Goal: Task Accomplishment & Management: Manage account settings

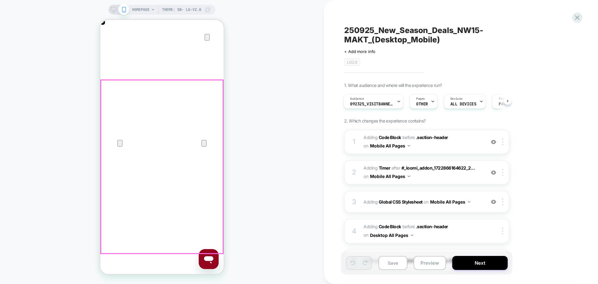
scroll to position [0, 123]
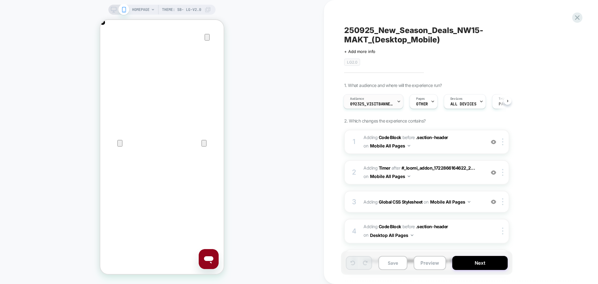
click at [378, 104] on span "092325_VisitBanner_BK45-MAKT" at bounding box center [372, 104] width 44 height 4
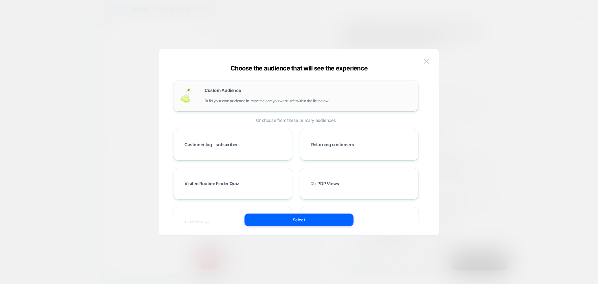
click at [238, 98] on div "Custom Audience Build your own audience in-case the one you want isn't within t…" at bounding box center [309, 95] width 208 height 15
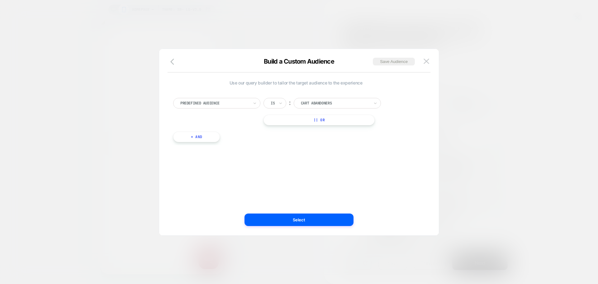
scroll to position [0, 247]
click at [210, 95] on div "Predefined Audience Is ︰ Cart Abandoners || Or + And" at bounding box center [296, 116] width 252 height 57
click at [208, 100] on div at bounding box center [214, 103] width 69 height 6
type input "****"
click at [200, 130] on div "Visit In Page" at bounding box center [219, 129] width 81 height 10
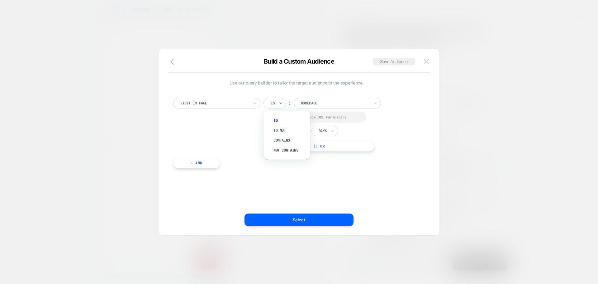
click at [277, 102] on div "Is" at bounding box center [275, 103] width 23 height 11
click at [290, 139] on div "Contains" at bounding box center [290, 140] width 41 height 10
click at [304, 117] on div "Select to Include URL Parameters" at bounding box center [321, 117] width 81 height 5
click at [336, 101] on input "**********" at bounding box center [345, 103] width 78 height 10
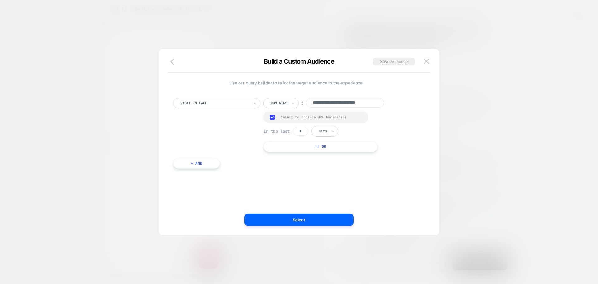
scroll to position [0, 0]
click at [342, 101] on input "**********" at bounding box center [345, 103] width 78 height 10
paste input
type input "**********"
click at [299, 132] on input "*" at bounding box center [301, 131] width 16 height 9
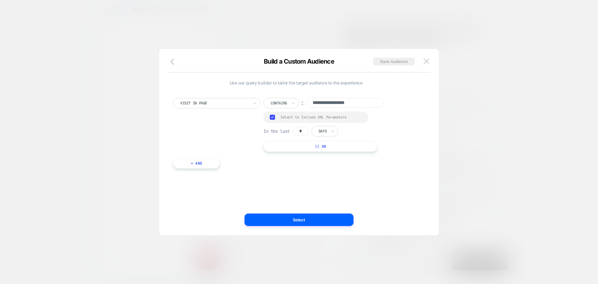
type input "*"
click at [323, 131] on div at bounding box center [323, 131] width 8 height 6
click at [323, 140] on div "Hours Days Weeks" at bounding box center [336, 158] width 47 height 39
click at [323, 143] on div "Hours" at bounding box center [339, 148] width 41 height 10
click at [385, 58] on button "Save Audience" at bounding box center [394, 62] width 42 height 8
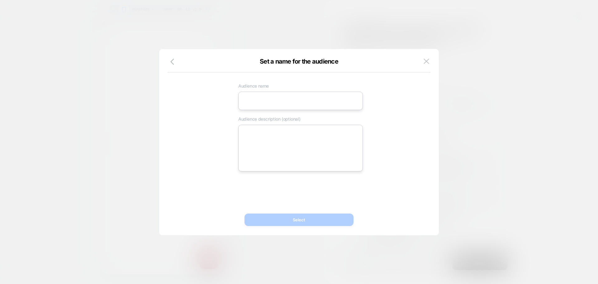
click at [261, 96] on input at bounding box center [300, 101] width 125 height 18
paste input "**********"
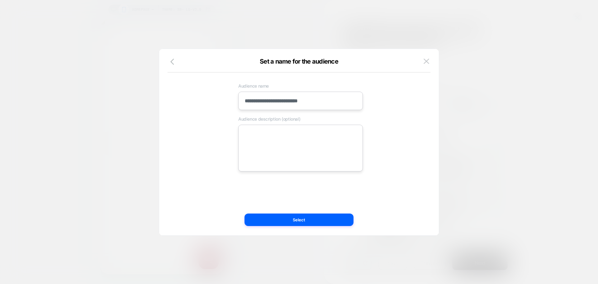
type input "**********"
drag, startPoint x: 324, startPoint y: 136, endPoint x: 312, endPoint y: 176, distance: 41.8
click at [324, 136] on textarea at bounding box center [300, 148] width 125 height 47
paste textarea "**********"
type textarea "*"
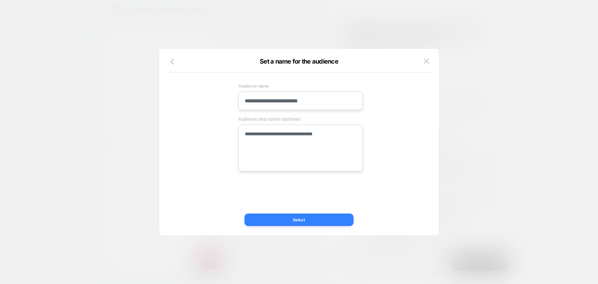
type textarea "**********"
drag, startPoint x: 299, startPoint y: 220, endPoint x: 287, endPoint y: 223, distance: 11.6
click at [299, 220] on button "Select" at bounding box center [299, 219] width 109 height 12
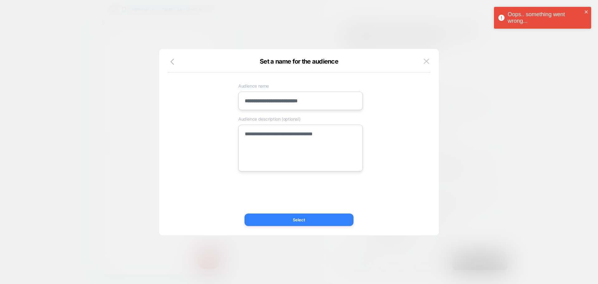
scroll to position [0, 123]
click at [316, 216] on button "Select" at bounding box center [299, 219] width 109 height 12
type textarea "*"
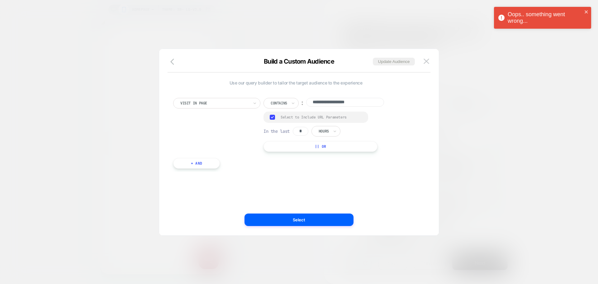
click at [316, 216] on button "Select" at bounding box center [299, 219] width 109 height 12
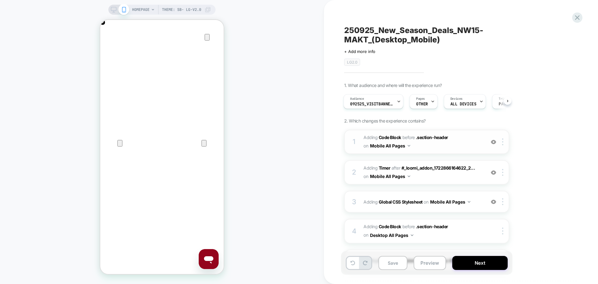
click at [423, 147] on span "Adding Code Block BEFORE .section-header .section-header on Mobile All Pages" at bounding box center [423, 141] width 119 height 17
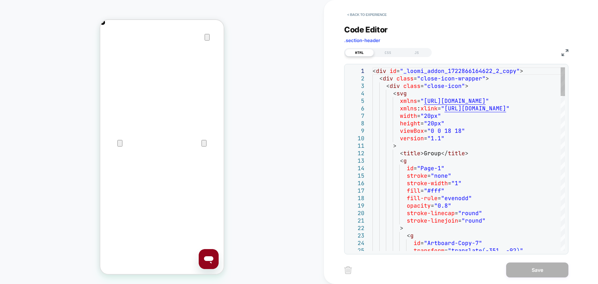
click at [561, 52] on div "HTML CSS JS" at bounding box center [456, 51] width 224 height 11
click at [563, 52] on img at bounding box center [565, 52] width 7 height 7
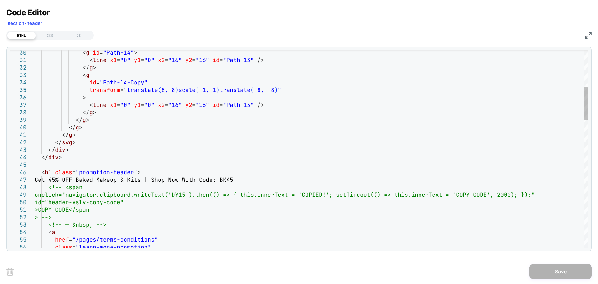
scroll to position [0, 0]
drag, startPoint x: 58, startPoint y: 179, endPoint x: 48, endPoint y: 180, distance: 9.4
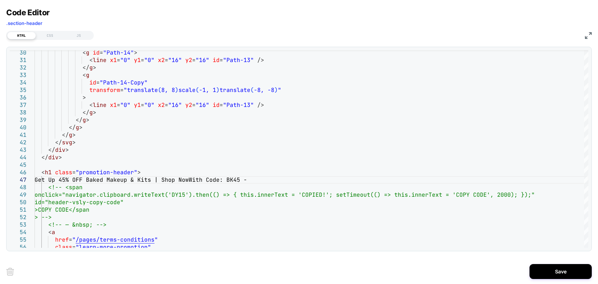
scroll to position [0, 123]
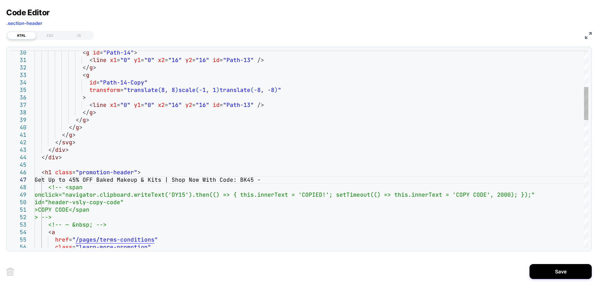
drag, startPoint x: 172, startPoint y: 179, endPoint x: 109, endPoint y: 178, distance: 63.0
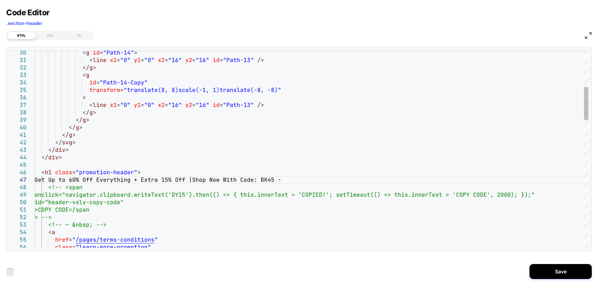
scroll to position [0, 247]
drag, startPoint x: 288, startPoint y: 178, endPoint x: 208, endPoint y: 179, distance: 80.1
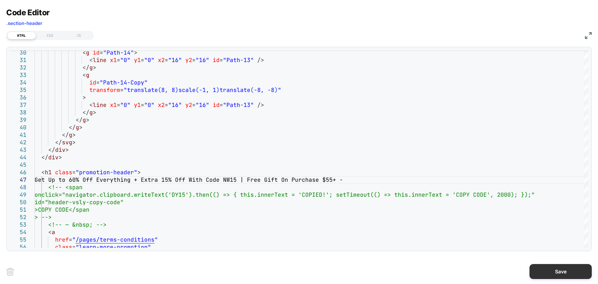
type textarea "**********"
click at [542, 274] on button "Save" at bounding box center [561, 271] width 62 height 15
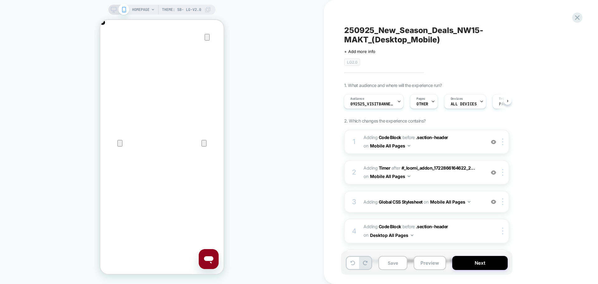
scroll to position [0, 247]
click at [419, 148] on span "Adding Code Block BEFORE .section-header .section-header on Mobile All Pages" at bounding box center [423, 141] width 119 height 17
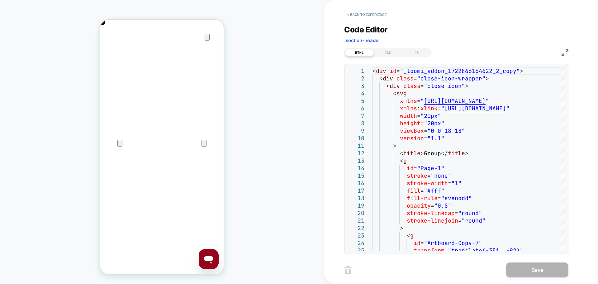
click at [568, 49] on img at bounding box center [565, 52] width 7 height 7
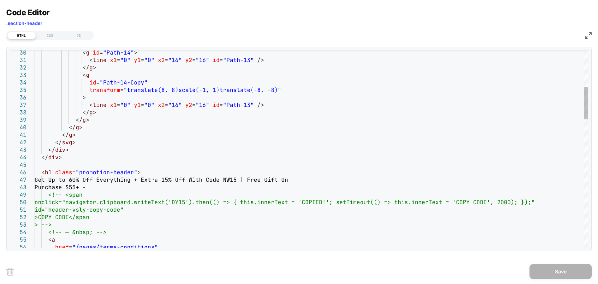
scroll to position [0, 0]
drag, startPoint x: 75, startPoint y: 187, endPoint x: 49, endPoint y: 189, distance: 26.8
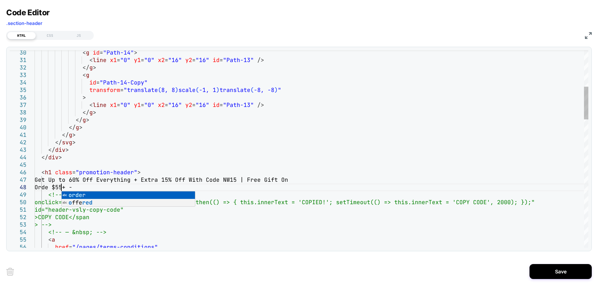
scroll to position [52, 34]
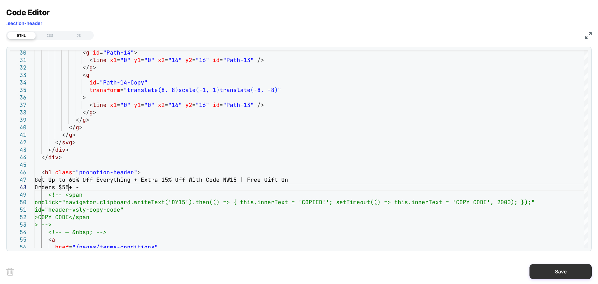
type textarea "**********"
click at [576, 268] on button "Save" at bounding box center [561, 271] width 62 height 15
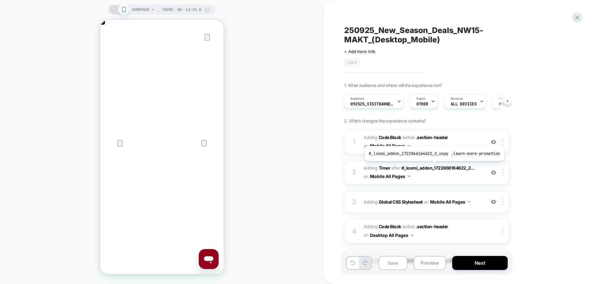
scroll to position [62, 0]
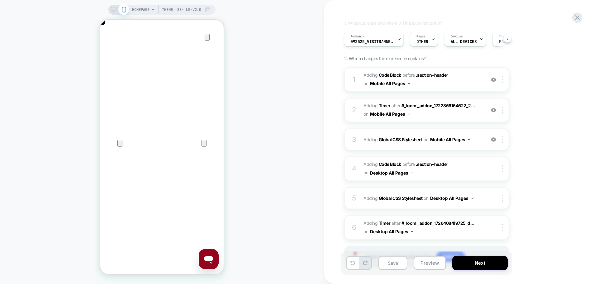
drag, startPoint x: 112, startPoint y: 7, endPoint x: 63, endPoint y: 25, distance: 52.7
click at [112, 7] on icon at bounding box center [114, 10] width 6 height 6
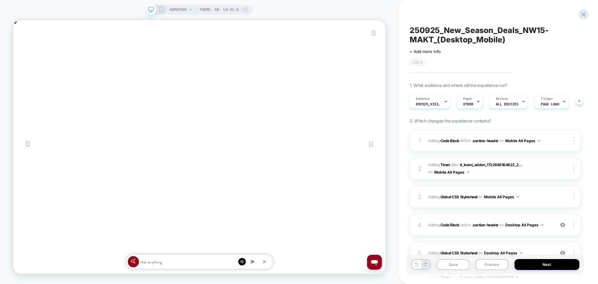
scroll to position [83, 0]
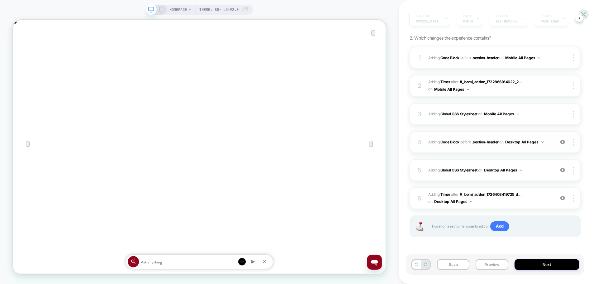
click at [461, 149] on div "4 Adding Code Block BEFORE .section-header .section-header on Desktop All Pages…" at bounding box center [495, 142] width 171 height 22
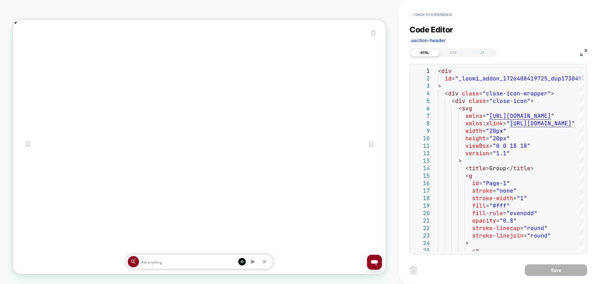
click at [586, 55] on img at bounding box center [583, 52] width 7 height 7
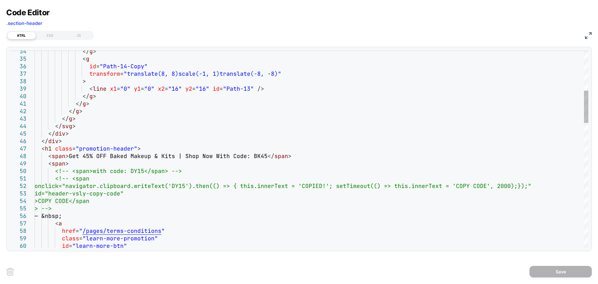
scroll to position [0, 0]
drag, startPoint x: 172, startPoint y: 155, endPoint x: 82, endPoint y: 156, distance: 89.7
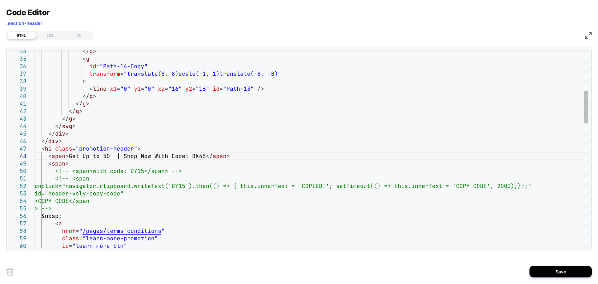
drag, startPoint x: 357, startPoint y: 156, endPoint x: 278, endPoint y: 154, distance: 78.9
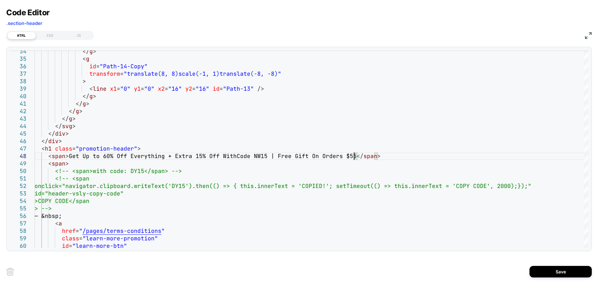
scroll to position [52, 323]
type textarea "**********"
click at [542, 273] on button "Save" at bounding box center [561, 272] width 62 height 12
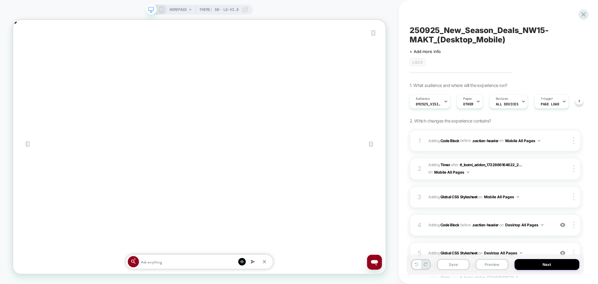
scroll to position [83, 0]
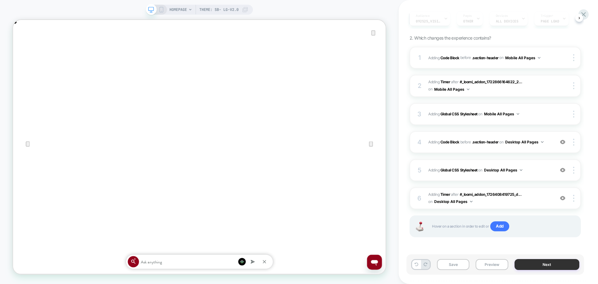
click at [549, 262] on button "Next" at bounding box center [547, 264] width 65 height 11
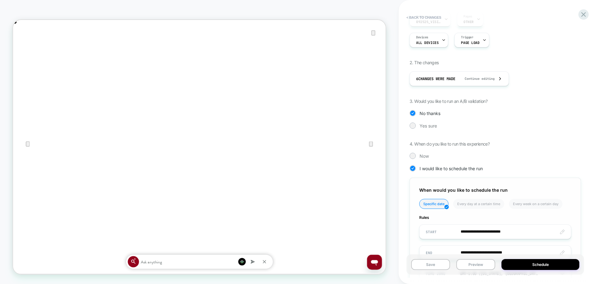
scroll to position [142, 0]
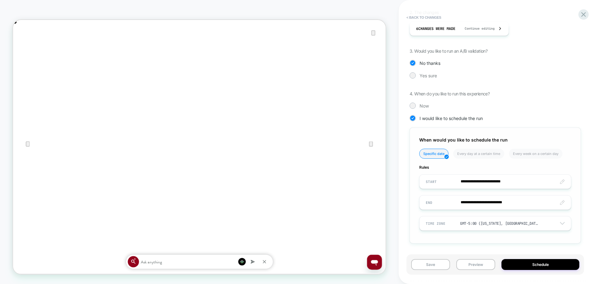
click at [481, 184] on input "**********" at bounding box center [495, 181] width 151 height 15
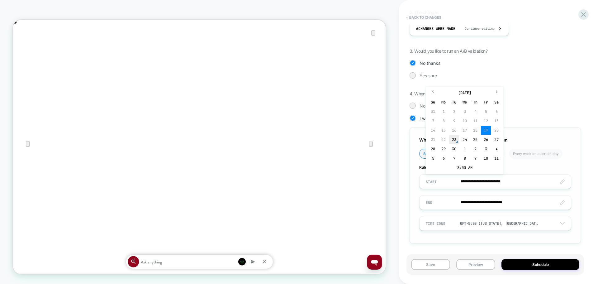
click at [453, 141] on td "23" at bounding box center [454, 139] width 10 height 9
type input "**********"
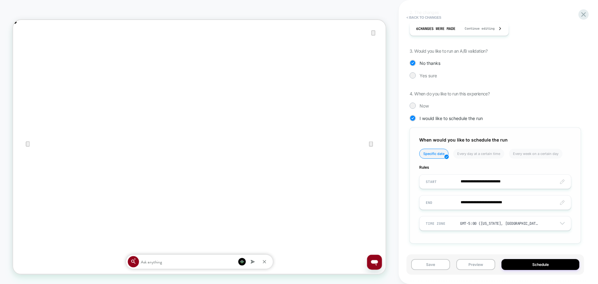
click at [476, 199] on input "**********" at bounding box center [495, 202] width 151 height 15
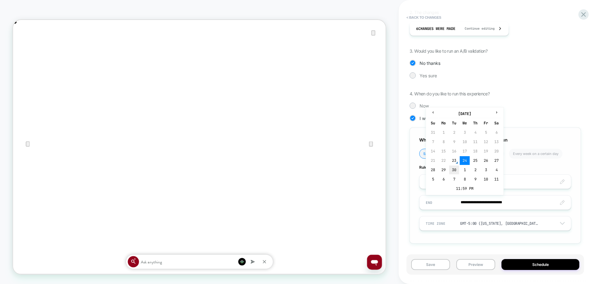
click at [457, 169] on td "30" at bounding box center [454, 169] width 10 height 9
type input "**********"
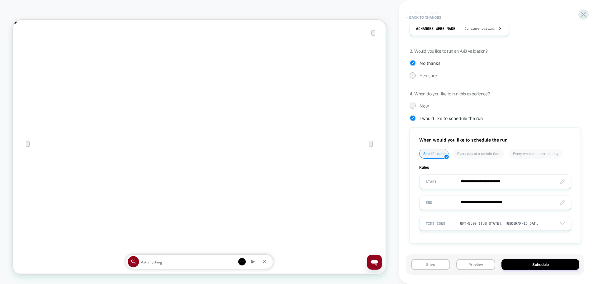
scroll to position [0, 994]
click at [523, 263] on button "Schedule" at bounding box center [541, 264] width 78 height 11
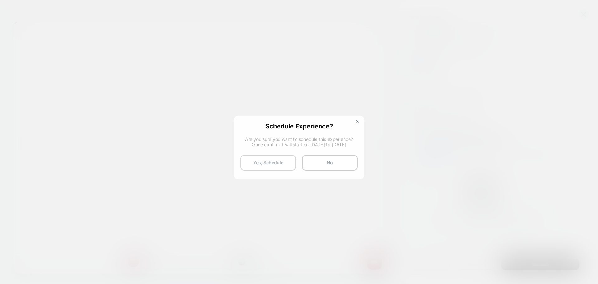
click at [263, 156] on button "Yes, Schedule" at bounding box center [268, 163] width 55 height 16
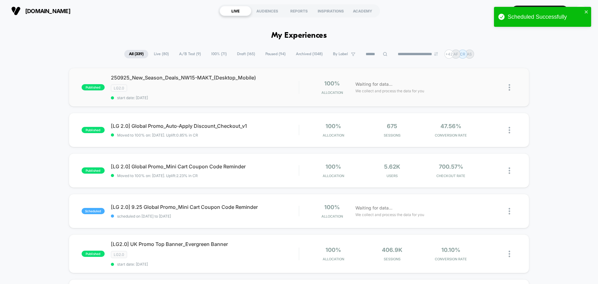
click at [510, 88] on img at bounding box center [510, 87] width 2 height 7
click at [475, 68] on div "Duplicate" at bounding box center [478, 66] width 56 height 14
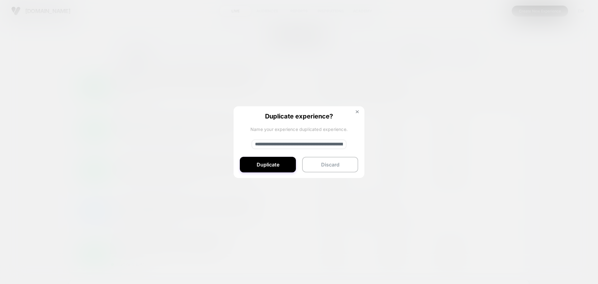
drag, startPoint x: 277, startPoint y: 142, endPoint x: 252, endPoint y: 145, distance: 24.4
click at [252, 145] on input "**********" at bounding box center [299, 144] width 95 height 9
click at [328, 144] on input "**********" at bounding box center [299, 144] width 95 height 9
click at [341, 144] on input "**********" at bounding box center [299, 144] width 95 height 9
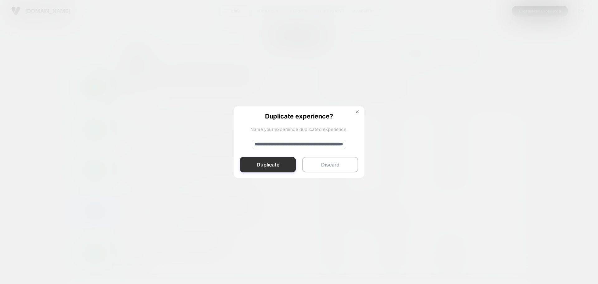
type input "**********"
click at [276, 165] on button "Duplicate" at bounding box center [268, 165] width 56 height 16
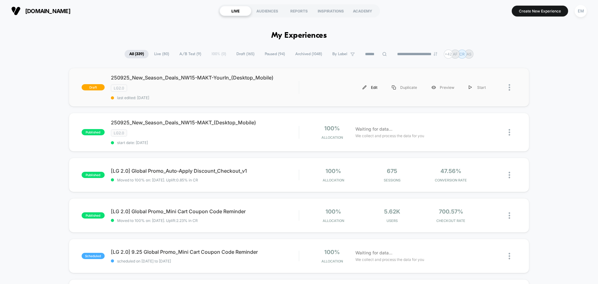
click at [370, 86] on div "Edit" at bounding box center [370, 87] width 29 height 14
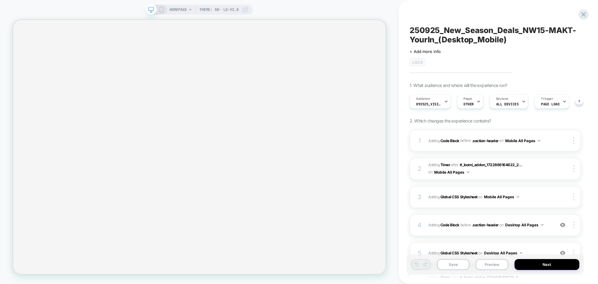
scroll to position [0, 0]
click at [432, 108] on div "Audience 092525_VisitBanner_NW15-MAKT" at bounding box center [428, 101] width 37 height 14
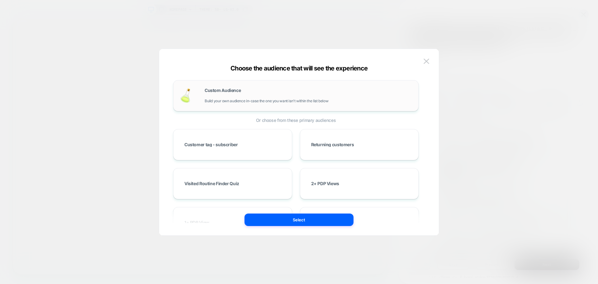
click at [309, 106] on div "Custom Audience Build your own audience in-case the one you want isn't within t…" at bounding box center [296, 95] width 246 height 31
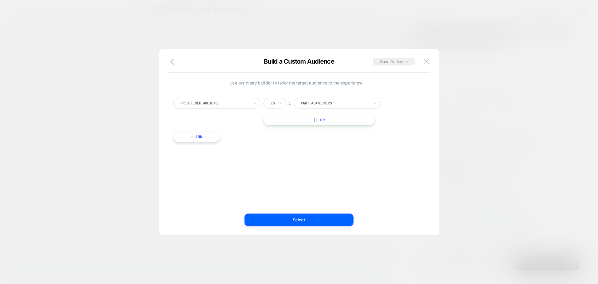
click at [246, 105] on div at bounding box center [214, 103] width 69 height 6
type input "****"
click at [203, 128] on div "Visit In Page" at bounding box center [219, 129] width 81 height 10
click at [284, 103] on div "Is" at bounding box center [275, 103] width 23 height 11
click at [281, 139] on div "Contains" at bounding box center [290, 140] width 41 height 10
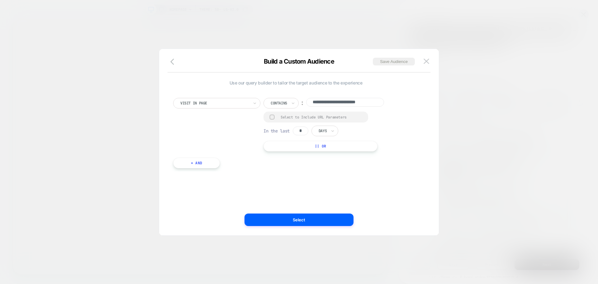
scroll to position [0, 0]
drag, startPoint x: 314, startPoint y: 103, endPoint x: 318, endPoint y: 101, distance: 4.2
click at [314, 103] on input "**********" at bounding box center [345, 103] width 78 height 10
paste input
type input "**********"
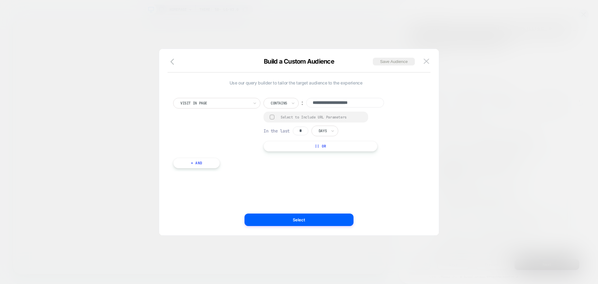
click at [274, 115] on div at bounding box center [272, 117] width 5 height 5
click at [305, 129] on input "*" at bounding box center [301, 131] width 16 height 9
type input "*"
drag, startPoint x: 323, startPoint y: 130, endPoint x: 324, endPoint y: 135, distance: 5.0
click at [324, 129] on div at bounding box center [323, 131] width 8 height 6
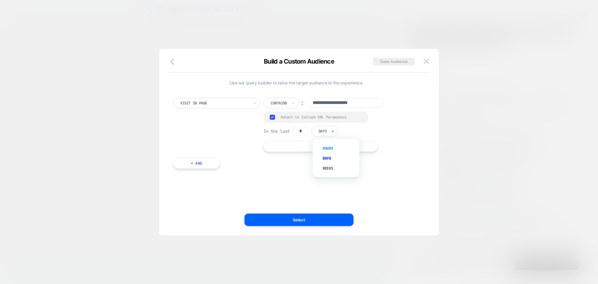
click at [325, 146] on div "Hours" at bounding box center [339, 148] width 41 height 10
click at [385, 61] on button "Save Audience" at bounding box center [394, 62] width 42 height 8
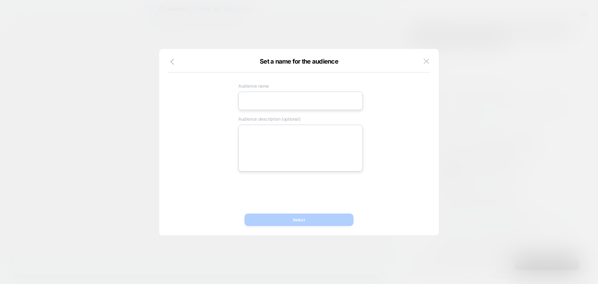
click at [263, 101] on input at bounding box center [300, 101] width 125 height 18
paste input "**********"
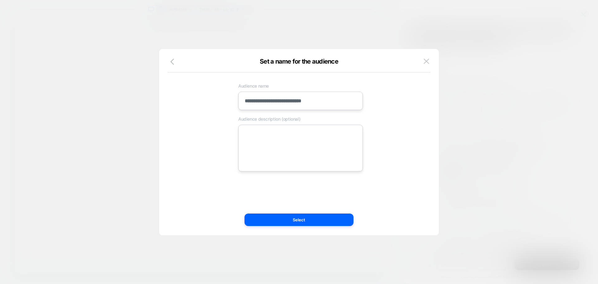
type input "**********"
click at [312, 137] on textarea at bounding box center [300, 148] width 125 height 47
paste textarea "**********"
type textarea "*"
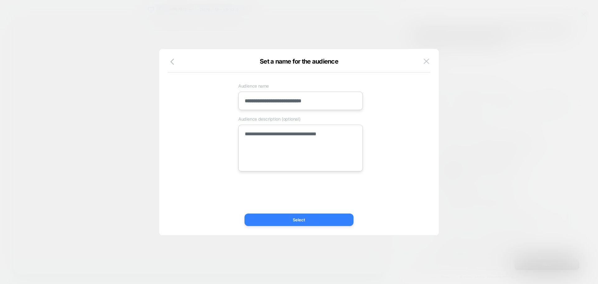
type textarea "**********"
click at [309, 221] on button "Select" at bounding box center [299, 219] width 109 height 12
type textarea "*"
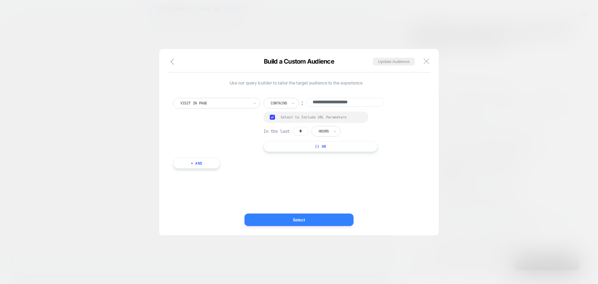
click at [314, 215] on button "Select" at bounding box center [299, 219] width 109 height 12
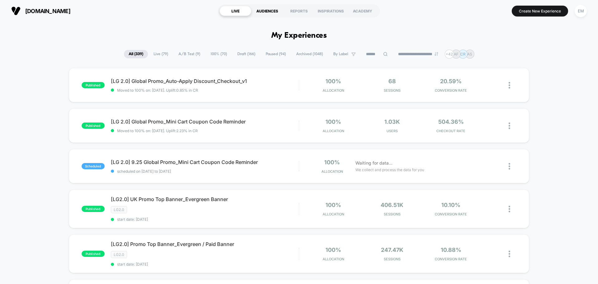
click at [278, 11] on div "AUDIENCES" at bounding box center [267, 11] width 32 height 10
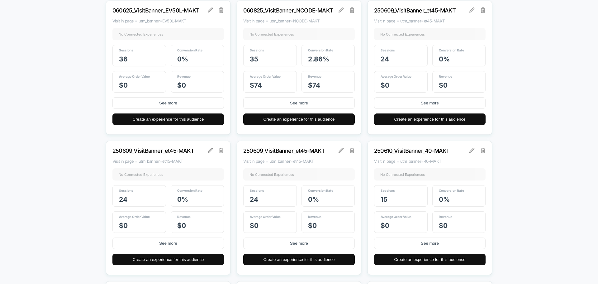
scroll to position [1963, 0]
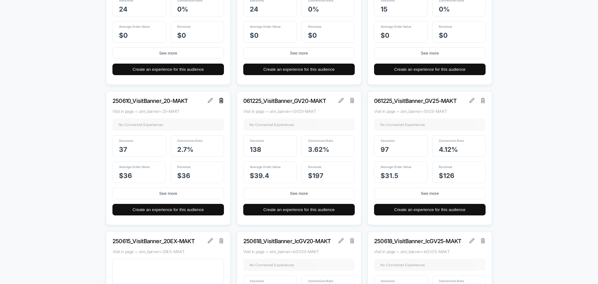
click at [220, 101] on img at bounding box center [221, 100] width 4 height 5
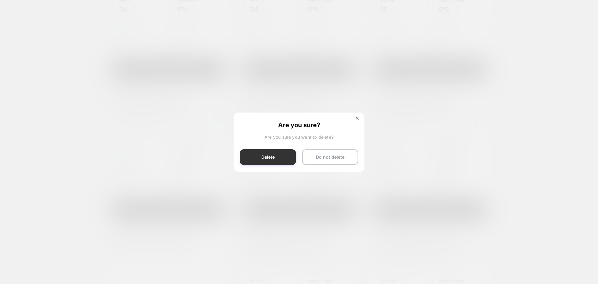
click at [276, 162] on button "Delete" at bounding box center [268, 157] width 56 height 16
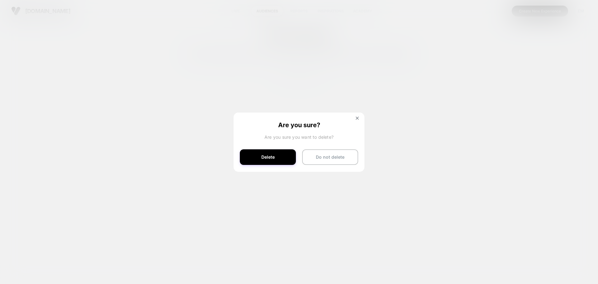
scroll to position [0, 0]
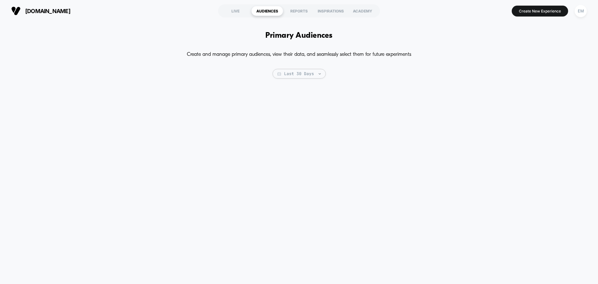
click at [519, 37] on div "Primary Audiences Create and manage primary audiences, view their data, and sea…" at bounding box center [299, 150] width 598 height 256
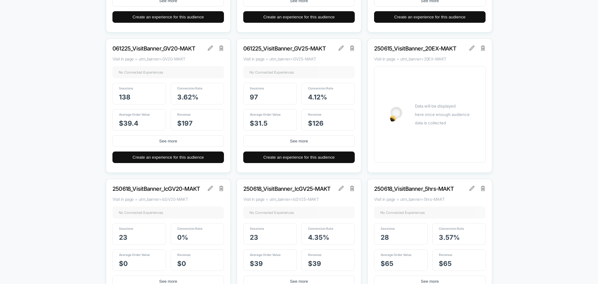
scroll to position [1984, 0]
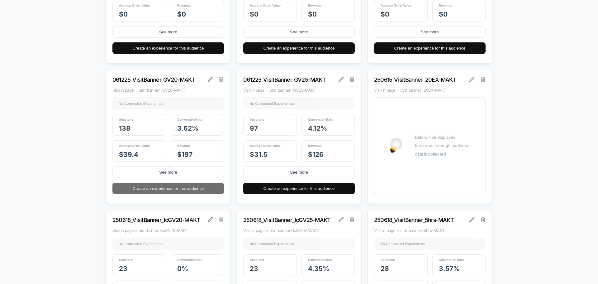
click at [184, 185] on button "Create an experience for this audience" at bounding box center [168, 189] width 112 height 12
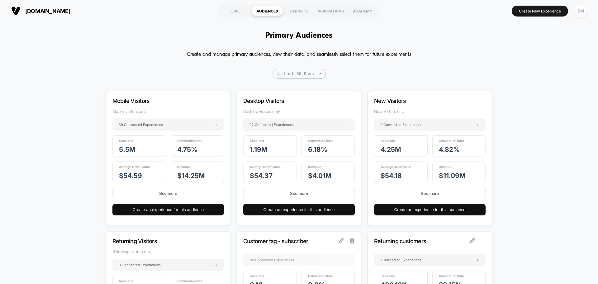
scroll to position [1922, 0]
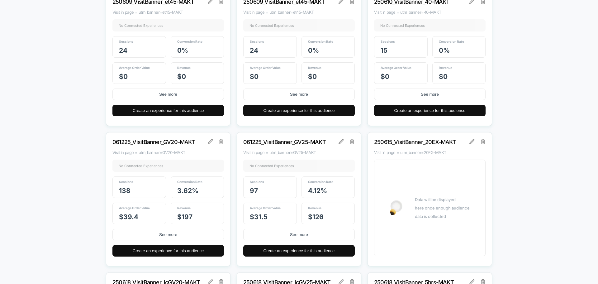
click at [224, 141] on div "061225_VisitBanner_GV20-MAKT Visit in page = utm_banner=GV20-MAKT No Connected …" at bounding box center [168, 199] width 125 height 134
click at [222, 142] on img at bounding box center [221, 141] width 4 height 5
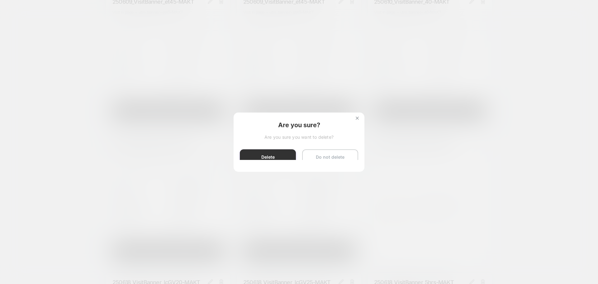
click at [273, 158] on button "Delete" at bounding box center [268, 157] width 56 height 16
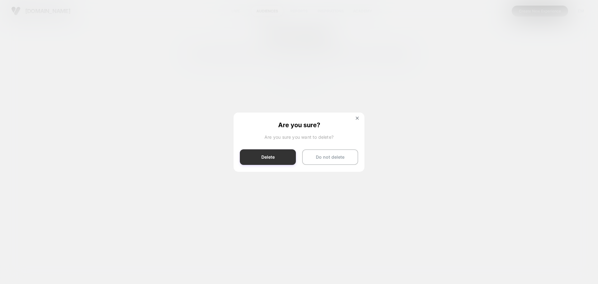
scroll to position [0, 0]
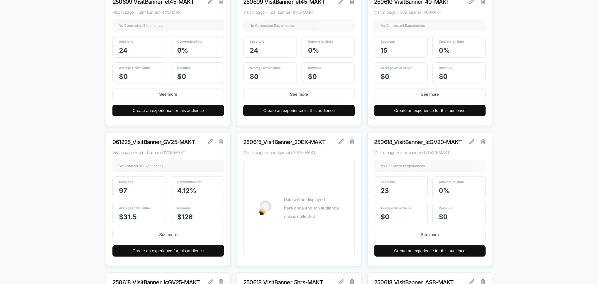
scroll to position [1923, 0]
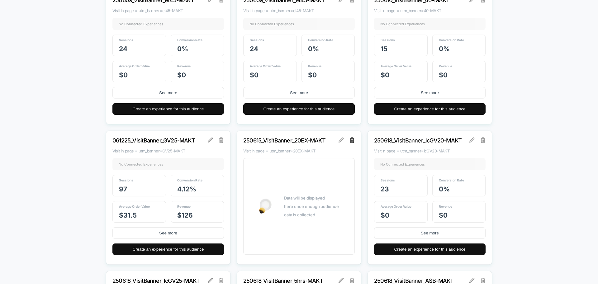
click at [352, 141] on img at bounding box center [352, 139] width 4 height 5
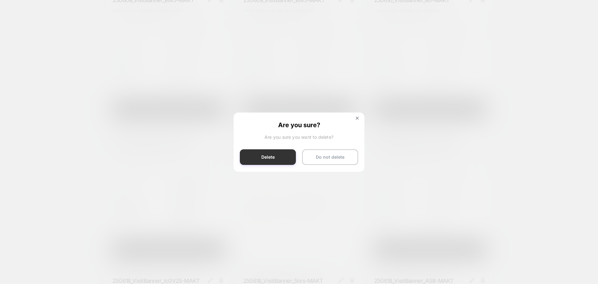
click at [278, 160] on button "Delete" at bounding box center [268, 157] width 56 height 16
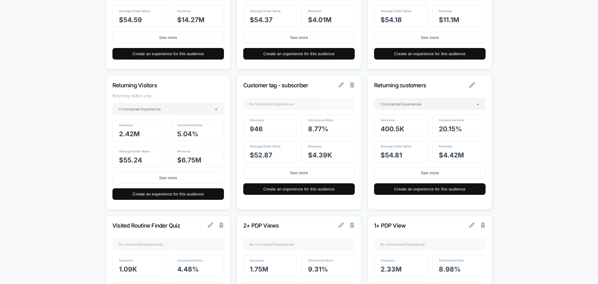
scroll to position [1922, 0]
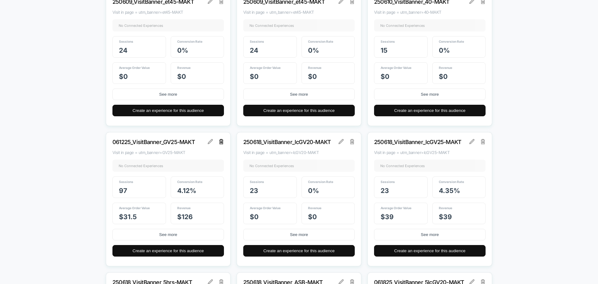
click at [220, 140] on img at bounding box center [221, 141] width 4 height 5
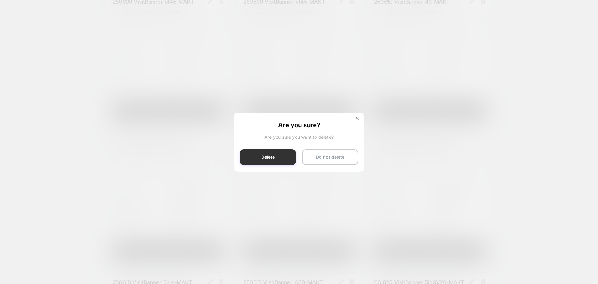
click at [280, 151] on button "Delete" at bounding box center [268, 157] width 56 height 16
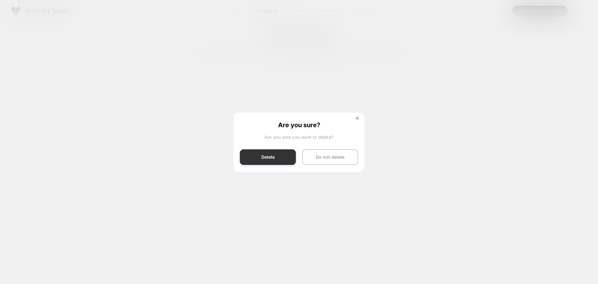
scroll to position [0, 0]
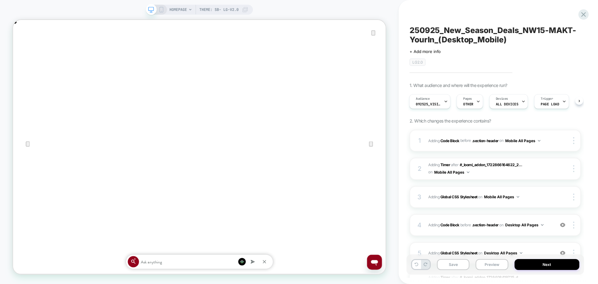
scroll to position [0, 994]
click at [359, 11] on div "HOMEPAGE Theme: SB- LG-v2.0" at bounding box center [199, 141] width 399 height 271
click at [529, 30] on span "250925_New_Season_Deals_NW15-MAKT-YourIn_(Desktop_Mobile)" at bounding box center [495, 35] width 171 height 19
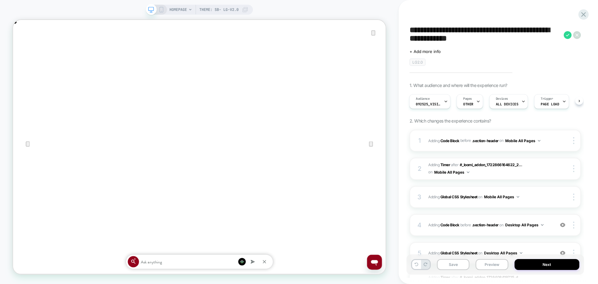
click at [525, 30] on textarea "**********" at bounding box center [485, 35] width 151 height 19
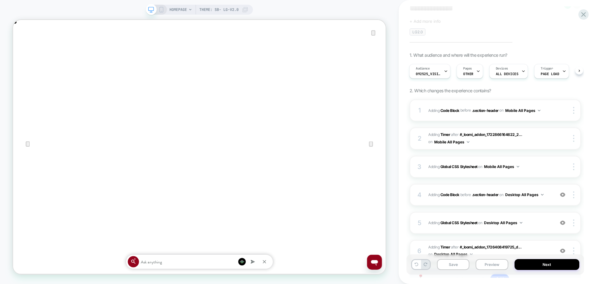
scroll to position [0, 0]
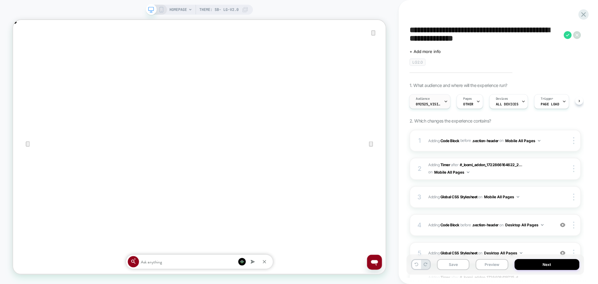
type textarea "**********"
click at [437, 102] on div "Audience 092525_VisitBanner_yrNW15-MAKT" at bounding box center [428, 101] width 37 height 14
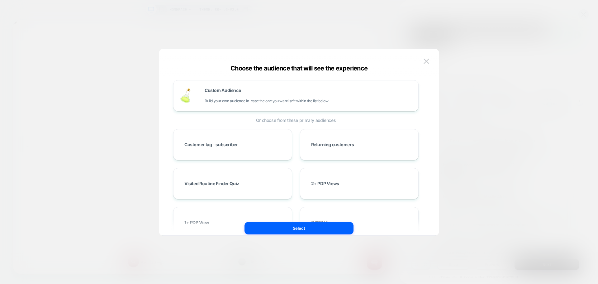
click at [481, 71] on div at bounding box center [299, 142] width 598 height 284
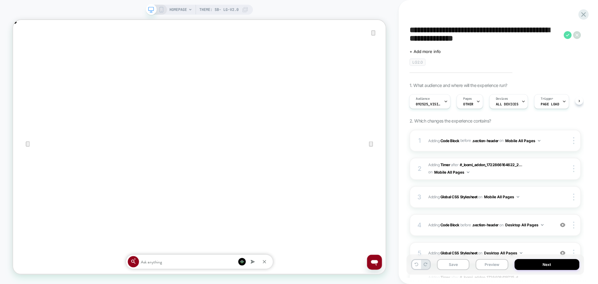
scroll to position [0, 497]
click at [568, 34] on icon at bounding box center [568, 35] width 8 height 8
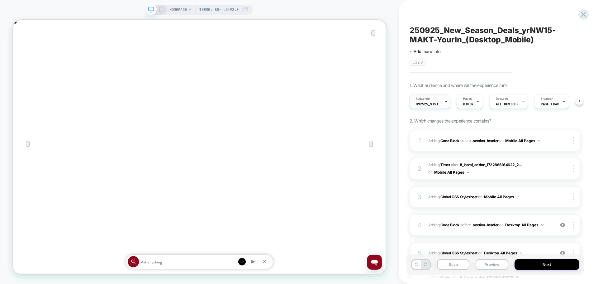
click at [440, 99] on div "Audience 092525_VisitBanner_yrNW15-MAKT" at bounding box center [428, 101] width 37 height 14
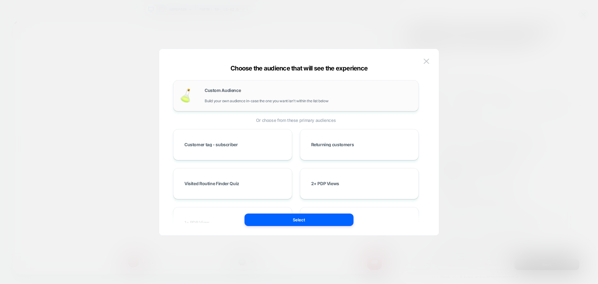
click at [314, 97] on div "Custom Audience Build your own audience in-case the one you want isn't within t…" at bounding box center [309, 95] width 208 height 15
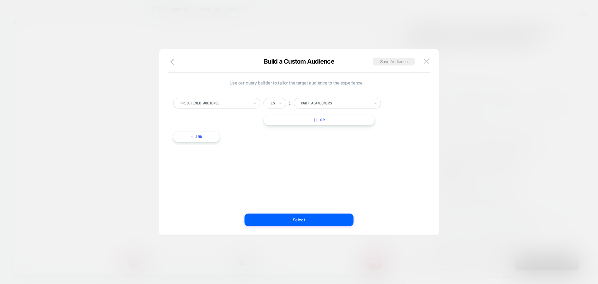
click at [177, 61] on icon "button" at bounding box center [173, 61] width 7 height 7
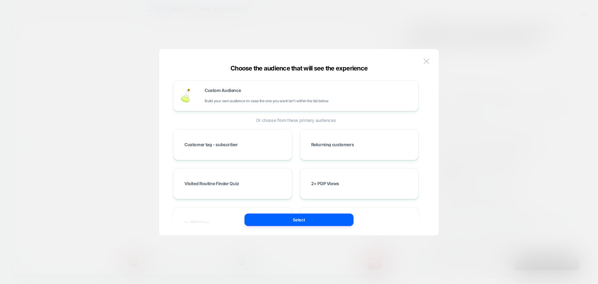
scroll to position [0, 994]
click at [216, 61] on div "Custom Audience Build your own audience in-case the one you want isn't within t…" at bounding box center [299, 145] width 261 height 180
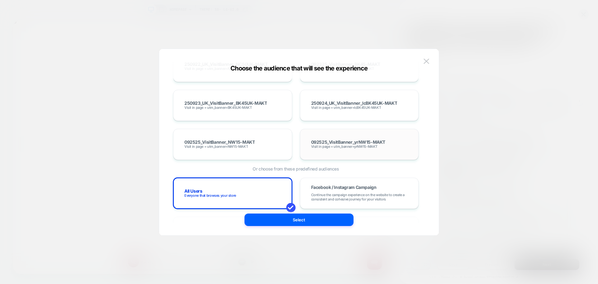
click at [358, 152] on div "092525_VisitBanner_yrNW15-MAKT Visit in page = utm_banner=yrNW15-MAKT" at bounding box center [360, 144] width 106 height 18
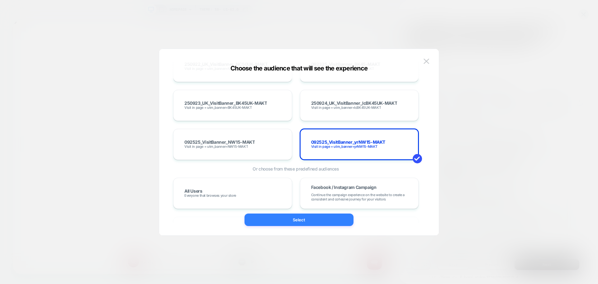
click at [323, 217] on button "Select" at bounding box center [299, 219] width 109 height 12
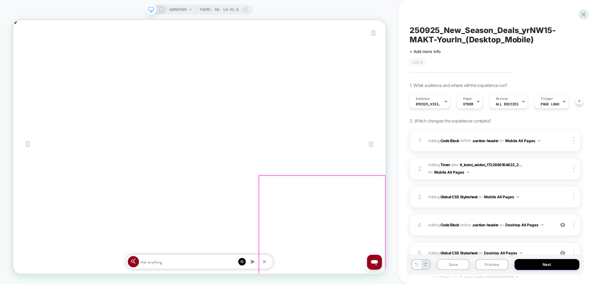
scroll to position [0, 497]
click at [23, 48] on icon "Close" at bounding box center [19, 51] width 7 height 7
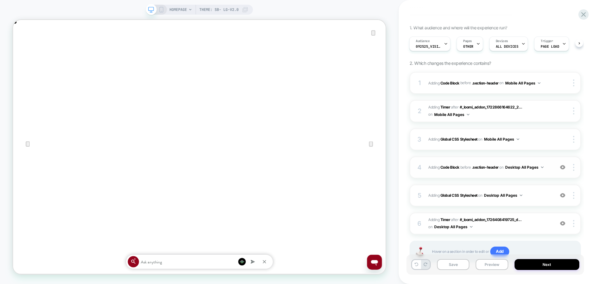
scroll to position [62, 0]
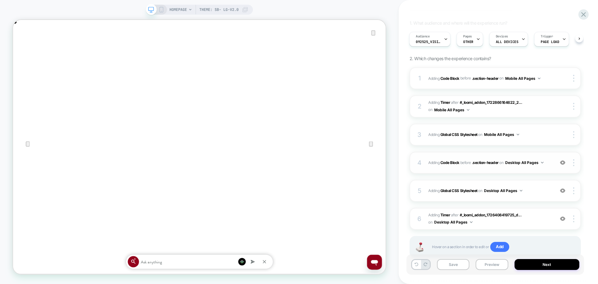
click at [489, 169] on div "4 Adding Code Block BEFORE .section-header .section-header on Desktop All Pages…" at bounding box center [495, 163] width 171 height 22
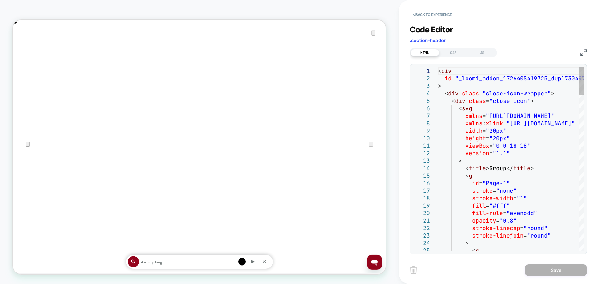
click at [582, 53] on img at bounding box center [583, 52] width 7 height 7
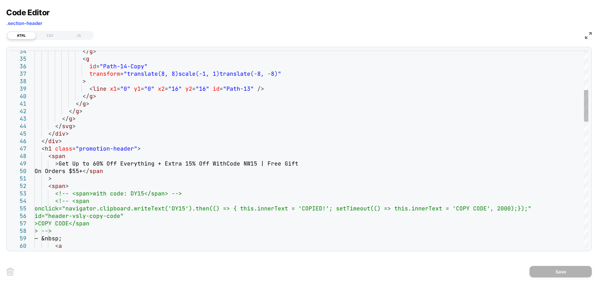
scroll to position [0, 994]
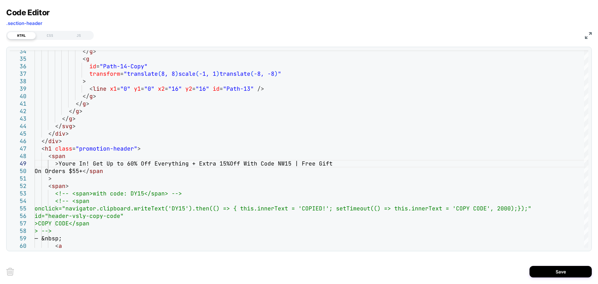
scroll to position [0, 497]
drag, startPoint x: 87, startPoint y: 163, endPoint x: 59, endPoint y: 161, distance: 27.8
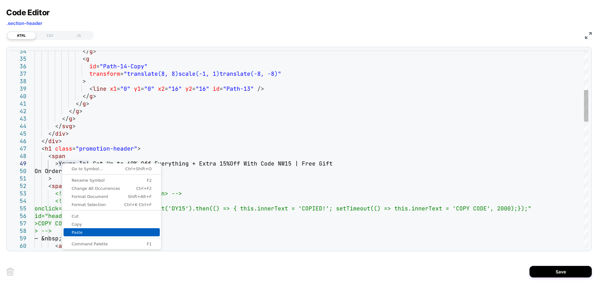
click at [84, 230] on link "Paste" at bounding box center [112, 232] width 96 height 8
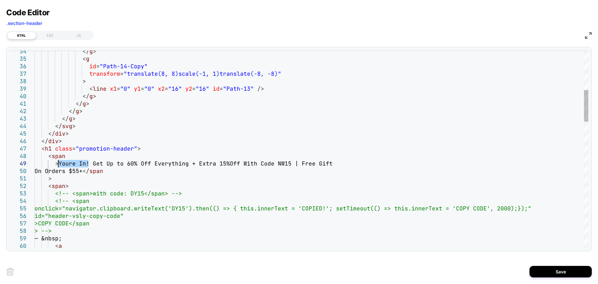
drag, startPoint x: 87, startPoint y: 162, endPoint x: 60, endPoint y: 164, distance: 27.8
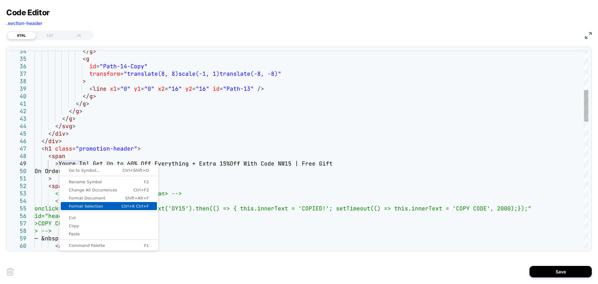
scroll to position [0, 0]
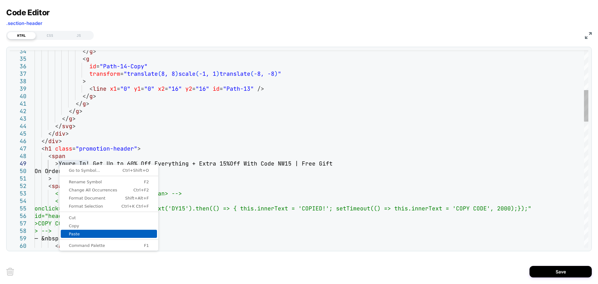
click at [75, 232] on span "Paste" at bounding box center [109, 234] width 96 height 4
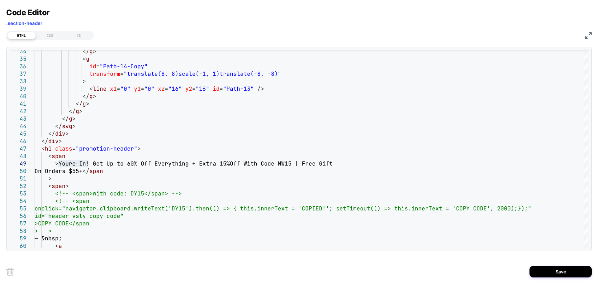
type textarea "**********"
click at [541, 273] on button "Save" at bounding box center [561, 272] width 62 height 12
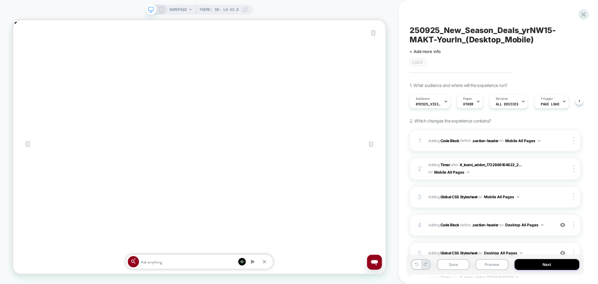
drag, startPoint x: 158, startPoint y: 12, endPoint x: 159, endPoint y: 8, distance: 3.4
click at [159, 12] on icon at bounding box center [162, 10] width 6 height 6
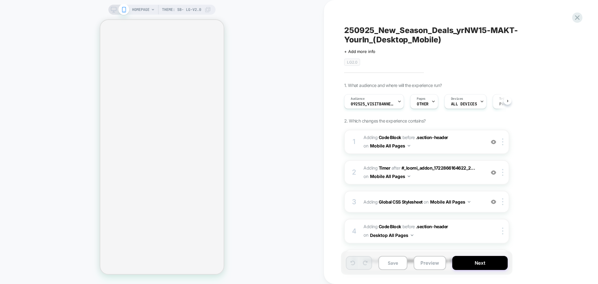
scroll to position [0, 0]
click at [441, 144] on span "Adding Code Block BEFORE .section-header .section-header on Mobile All Pages" at bounding box center [423, 141] width 119 height 17
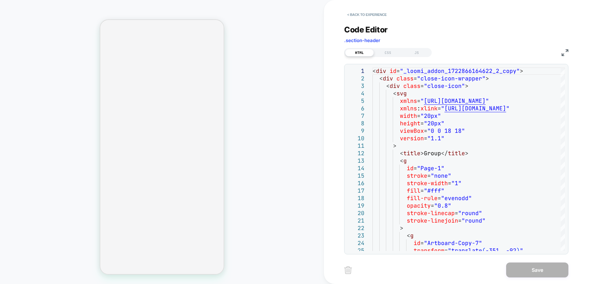
drag, startPoint x: 570, startPoint y: 48, endPoint x: 567, endPoint y: 50, distance: 3.8
click at [569, 49] on div "< Back to experience Code Editor .section-header HTML CSS JS 1 2 3 4 5 6 7 8 9 …" at bounding box center [461, 142] width 234 height 284
click at [567, 50] on img at bounding box center [565, 52] width 7 height 7
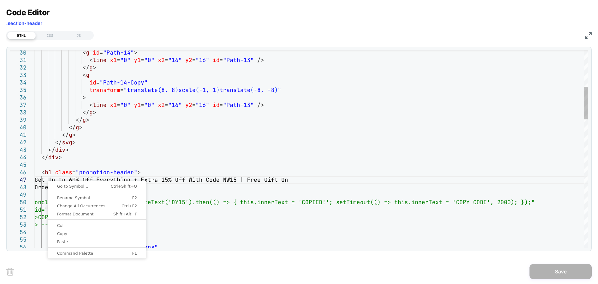
scroll to position [0, 13]
click at [63, 240] on span "Paste" at bounding box center [97, 242] width 96 height 4
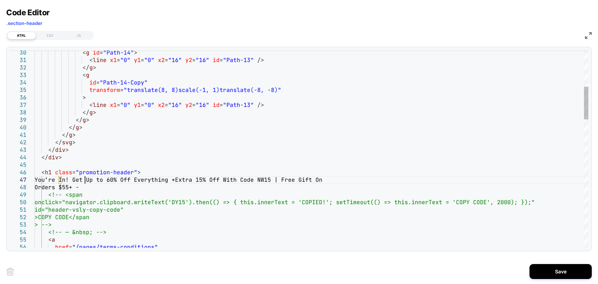
scroll to position [48, 50]
type textarea "**********"
click at [550, 268] on button "Save" at bounding box center [561, 271] width 62 height 15
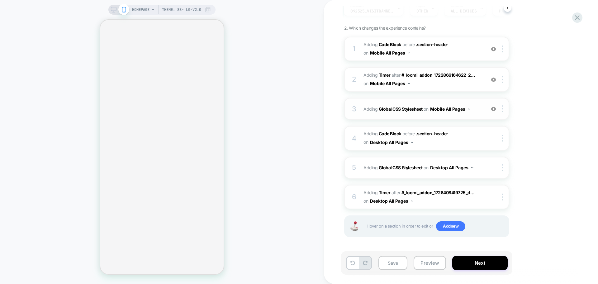
scroll to position [0, 0]
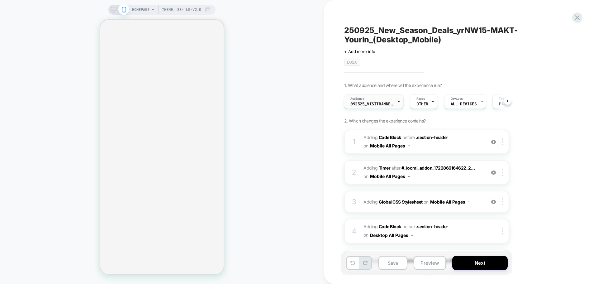
click at [391, 102] on span "092525_VisitBanner_yrNW15-MAKT" at bounding box center [373, 104] width 44 height 4
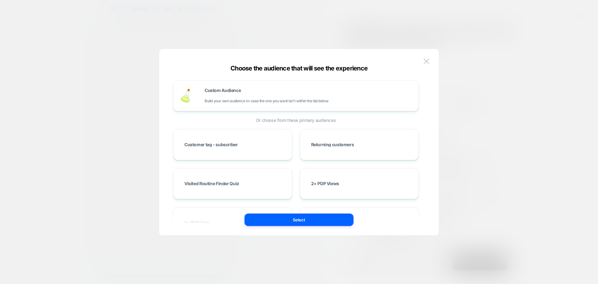
scroll to position [3817, 0]
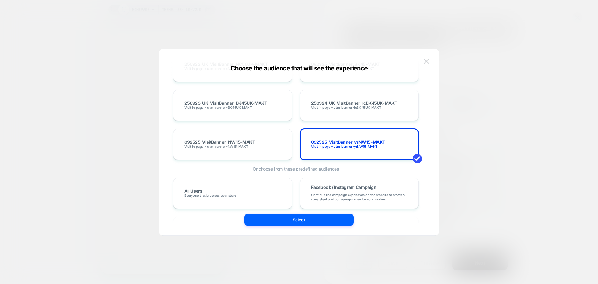
click at [427, 64] on button at bounding box center [426, 61] width 9 height 9
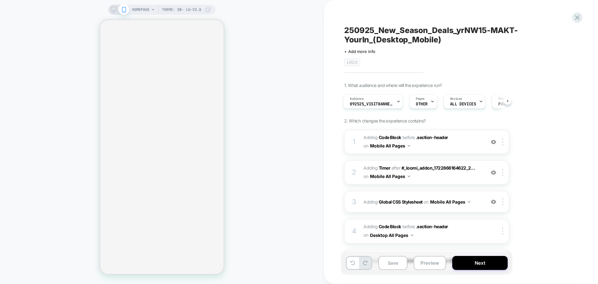
scroll to position [93, 0]
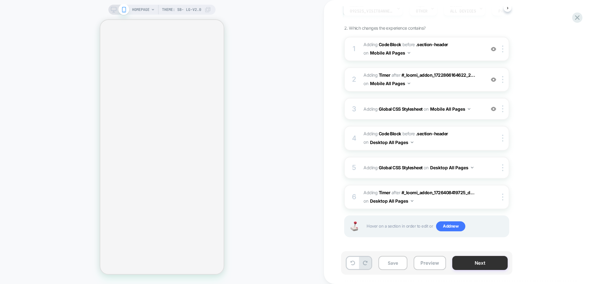
click at [499, 263] on button "Next" at bounding box center [479, 263] width 55 height 14
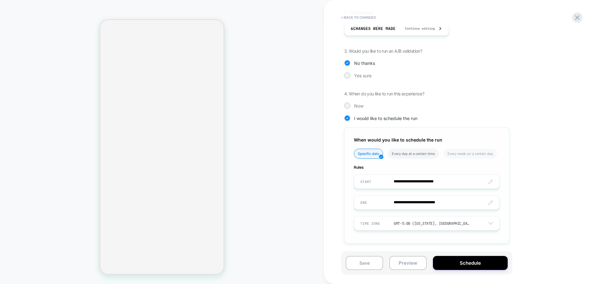
scroll to position [0, 0]
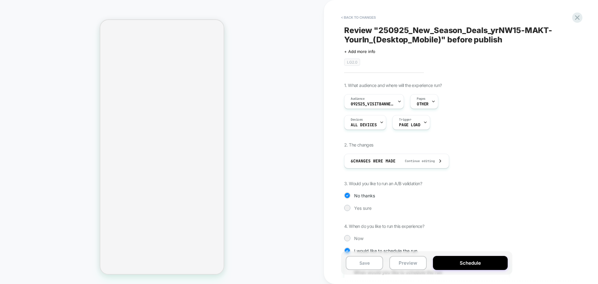
click at [477, 252] on div "Save Preview Schedule" at bounding box center [426, 262] width 171 height 23
click at [471, 269] on button "Schedule" at bounding box center [470, 263] width 75 height 14
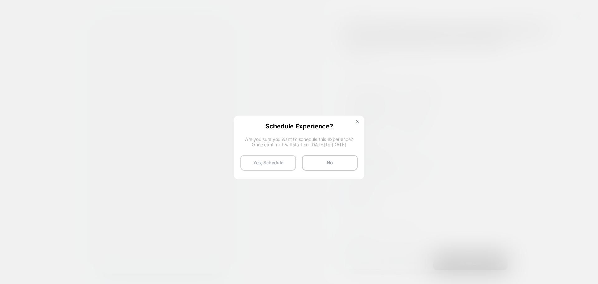
click at [285, 161] on button "Yes, Schedule" at bounding box center [268, 163] width 55 height 16
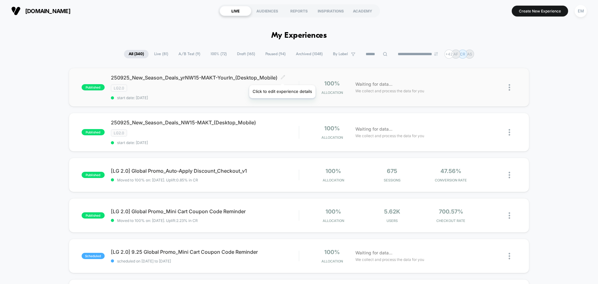
click at [282, 77] on icon at bounding box center [283, 77] width 4 height 4
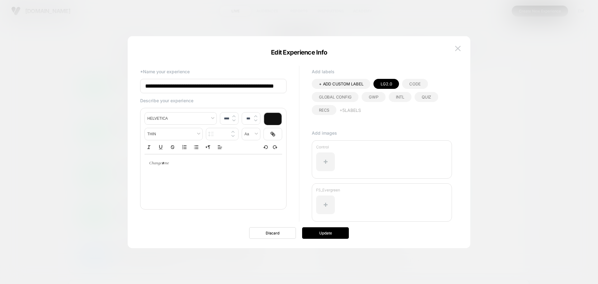
scroll to position [0, 45]
drag, startPoint x: 233, startPoint y: 86, endPoint x: 218, endPoint y: 87, distance: 15.6
click at [218, 87] on input "**********" at bounding box center [213, 86] width 146 height 15
type input "**********"
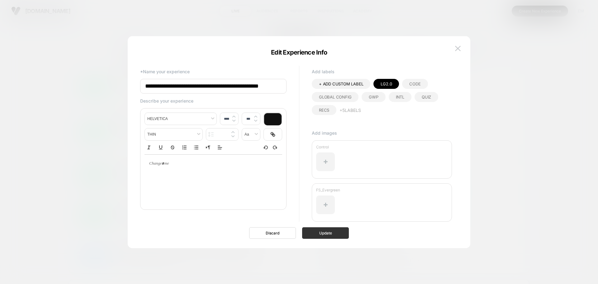
click at [322, 233] on button "Update" at bounding box center [325, 233] width 47 height 12
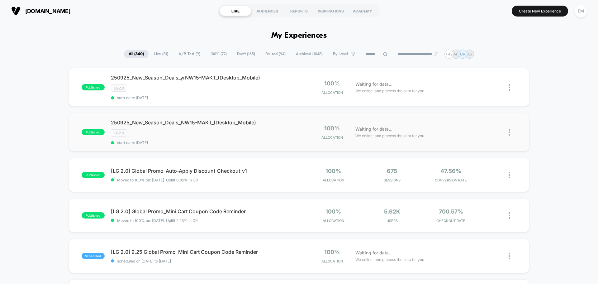
click at [510, 131] on img at bounding box center [510, 132] width 2 height 7
click at [490, 112] on div "Duplicate" at bounding box center [478, 111] width 56 height 14
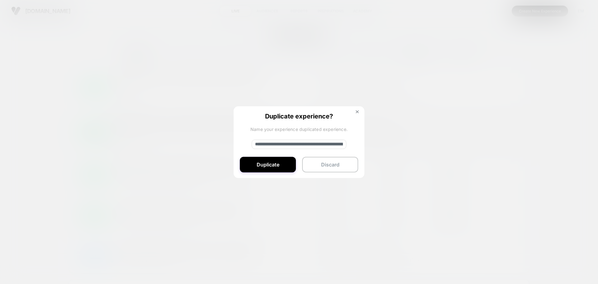
drag, startPoint x: 276, startPoint y: 143, endPoint x: 247, endPoint y: 145, distance: 29.3
click at [247, 145] on div "**********" at bounding box center [299, 142] width 131 height 72
click at [328, 143] on input "**********" at bounding box center [299, 144] width 95 height 9
type input "**********"
click at [254, 167] on button "Duplicate" at bounding box center [268, 165] width 56 height 16
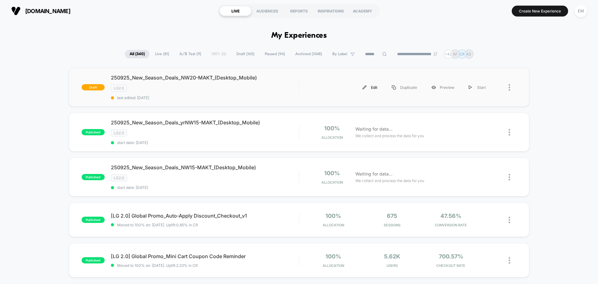
click at [375, 84] on div "Edit" at bounding box center [370, 87] width 29 height 14
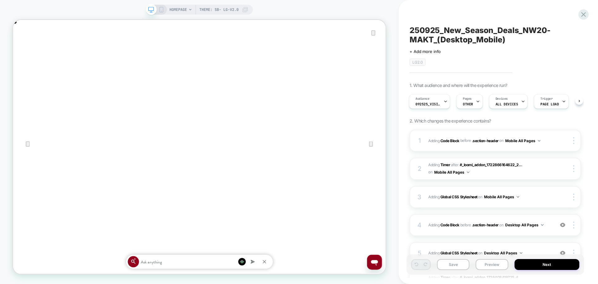
scroll to position [0, 497]
click at [21, 49] on icon "Close" at bounding box center [19, 51] width 4 height 4
click at [440, 107] on div "Audience 092525_VisitBanner_NW15-MAKT" at bounding box center [427, 101] width 37 height 14
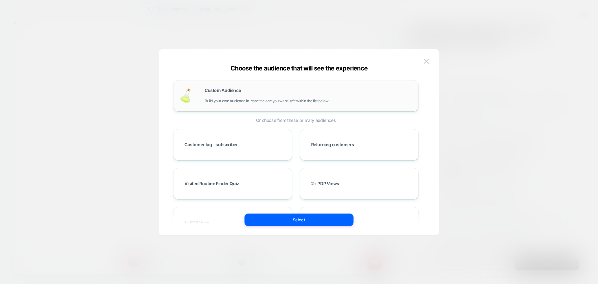
click at [234, 94] on div "Custom Audience Build your own audience in-case the one you want isn't within t…" at bounding box center [309, 95] width 208 height 15
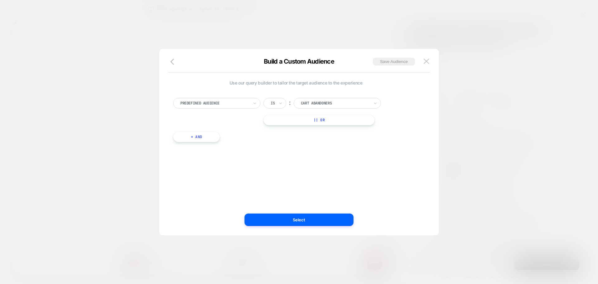
scroll to position [0, 0]
click at [226, 103] on div at bounding box center [214, 103] width 69 height 6
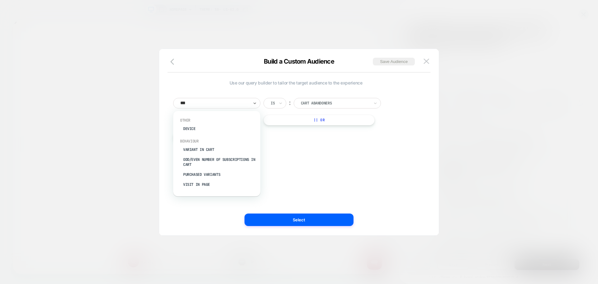
type input "****"
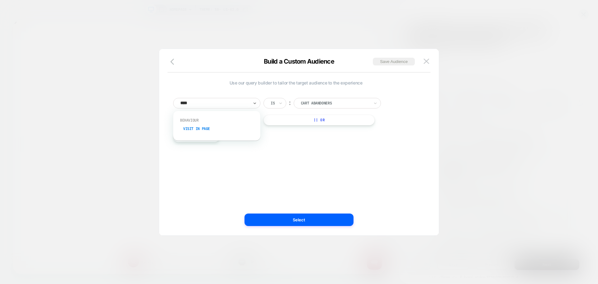
click at [199, 128] on div "Visit In Page" at bounding box center [219, 129] width 81 height 10
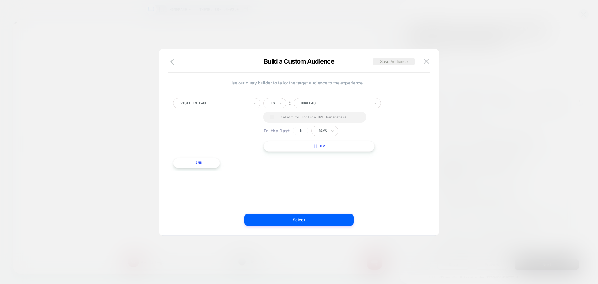
click at [269, 105] on div "Is" at bounding box center [275, 103] width 23 height 11
type input "***"
click at [281, 116] on div "Contains" at bounding box center [290, 120] width 41 height 10
click at [322, 101] on input "**********" at bounding box center [345, 103] width 78 height 10
paste input
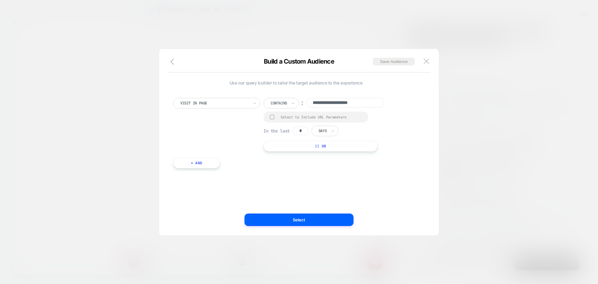
click at [337, 108] on div "**********" at bounding box center [329, 103] width 131 height 11
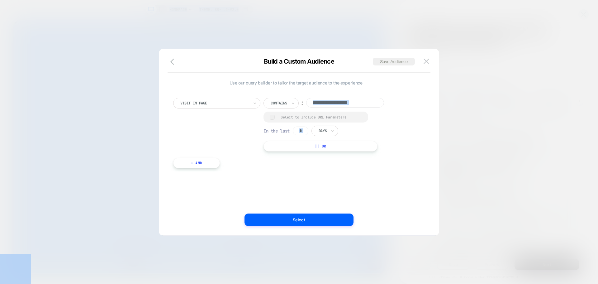
click at [337, 104] on input "**********" at bounding box center [345, 103] width 78 height 10
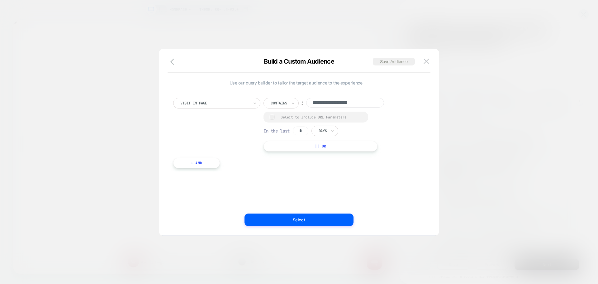
paste input
type input "**********"
click at [305, 128] on input "*" at bounding box center [301, 131] width 16 height 9
type input "*"
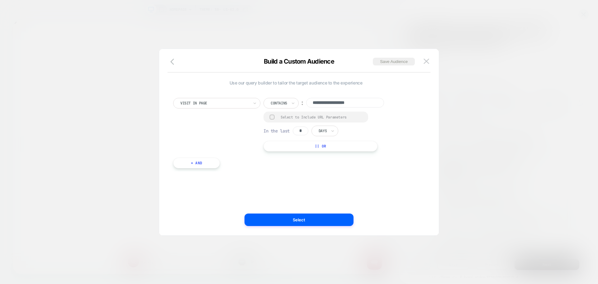
click at [321, 128] on input "text" at bounding box center [320, 131] width 2 height 6
click at [325, 152] on div "Hours" at bounding box center [339, 148] width 41 height 10
click at [379, 65] on div "Build a Custom Audience Save Audience" at bounding box center [299, 65] width 280 height 15
click at [371, 63] on div "Build a Custom Audience Save Audience" at bounding box center [299, 65] width 280 height 15
click at [377, 61] on button "Save Audience" at bounding box center [394, 62] width 42 height 8
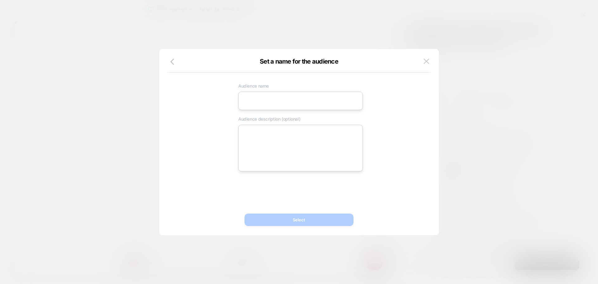
click at [292, 106] on input at bounding box center [300, 101] width 125 height 18
paste input "**********"
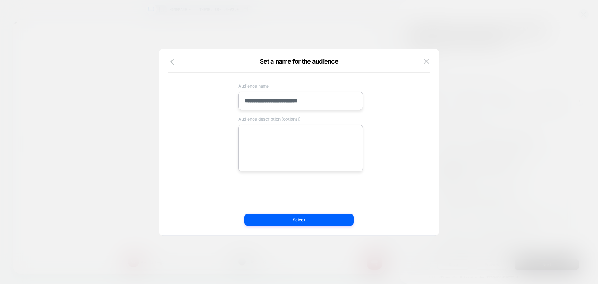
type input "**********"
click at [293, 146] on textarea at bounding box center [300, 148] width 125 height 47
paste textarea "**********"
type textarea "*"
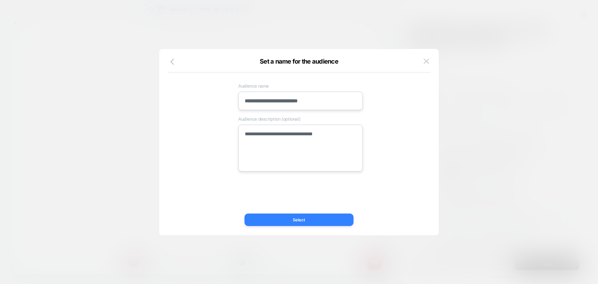
type textarea "**********"
click at [291, 217] on button "Select" at bounding box center [299, 219] width 109 height 12
type textarea "*"
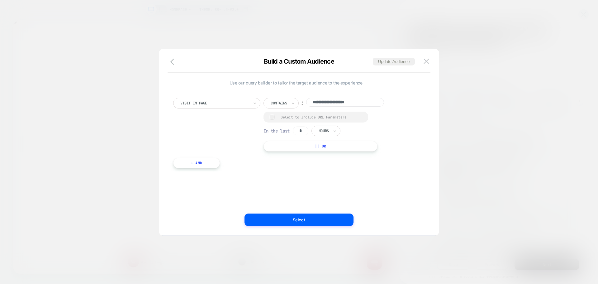
scroll to position [0, 994]
click at [262, 218] on button "Select" at bounding box center [299, 219] width 109 height 12
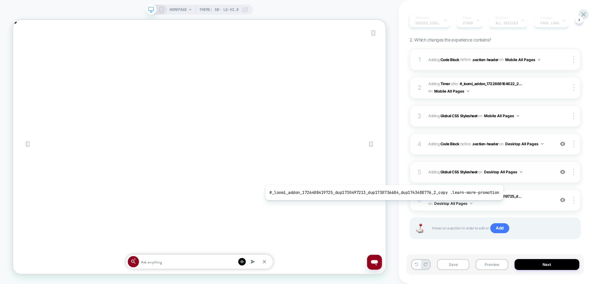
scroll to position [83, 0]
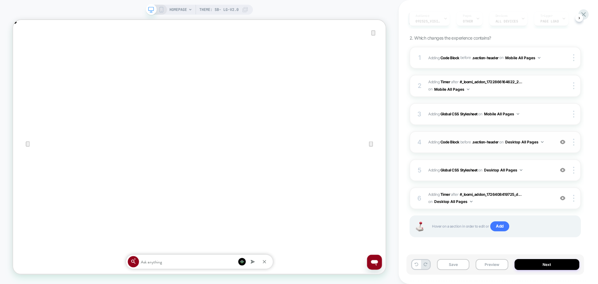
click at [501, 149] on div "4 Adding Code Block BEFORE .section-header .section-header on Desktop All Pages…" at bounding box center [495, 142] width 171 height 22
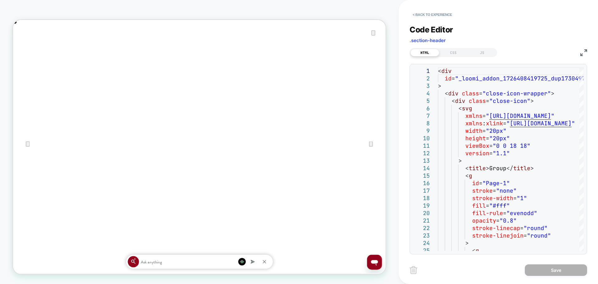
click at [582, 52] on img at bounding box center [583, 52] width 7 height 7
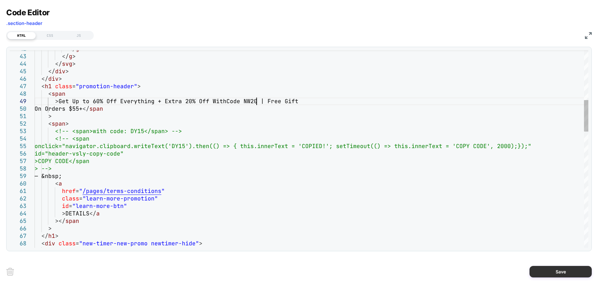
type textarea "**********"
click at [551, 276] on button "Save" at bounding box center [561, 272] width 62 height 12
click at [552, 275] on button "Save" at bounding box center [561, 272] width 62 height 12
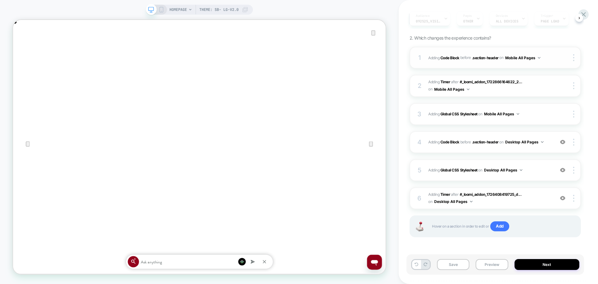
scroll to position [0, 0]
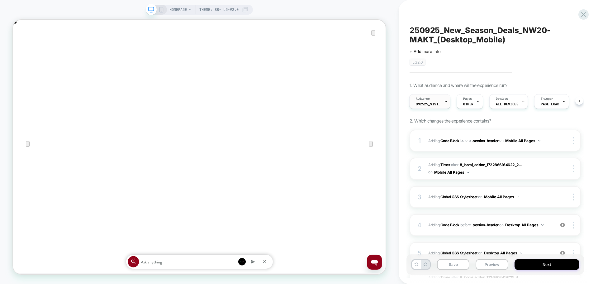
click at [435, 105] on span "092525_VisitBanner_NW20-MAKT" at bounding box center [428, 104] width 25 height 4
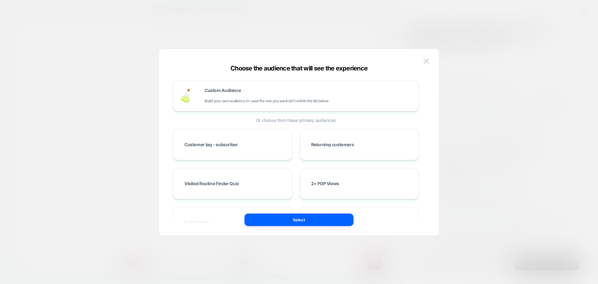
scroll to position [3817, 0]
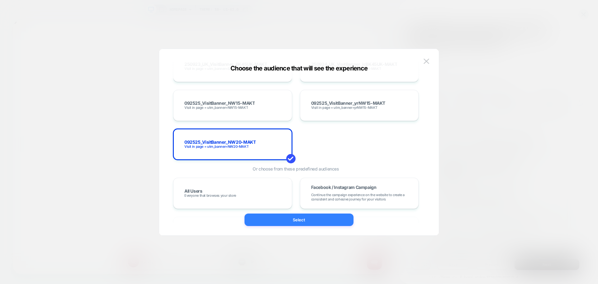
click at [323, 217] on button "Select" at bounding box center [299, 219] width 109 height 12
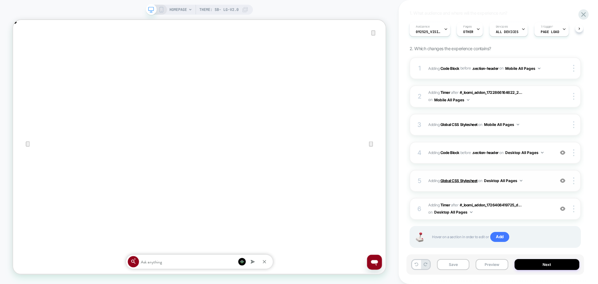
scroll to position [83, 0]
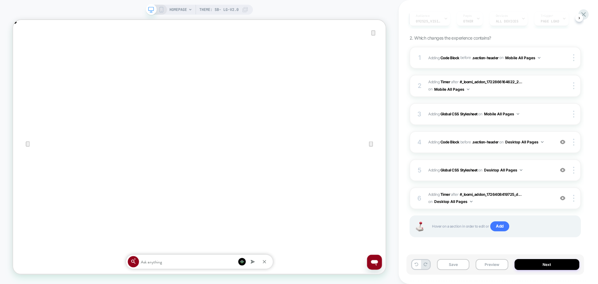
click at [160, 13] on div "HOMEPAGE Theme: SB- LG-v2.0" at bounding box center [199, 10] width 107 height 10
click at [163, 11] on icon at bounding box center [162, 10] width 6 height 6
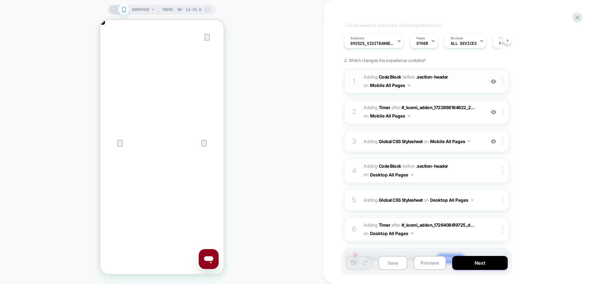
scroll to position [31, 0]
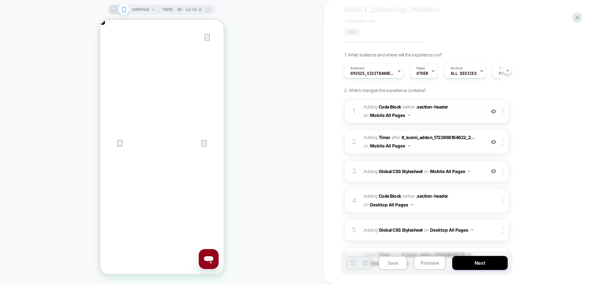
click at [455, 115] on span "Adding Code Block BEFORE .section-header .section-header on Mobile All Pages" at bounding box center [423, 111] width 119 height 17
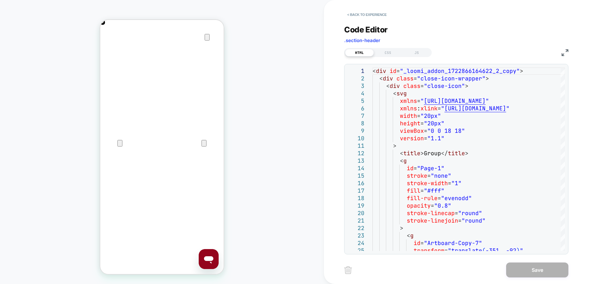
click at [565, 53] on img at bounding box center [565, 52] width 7 height 7
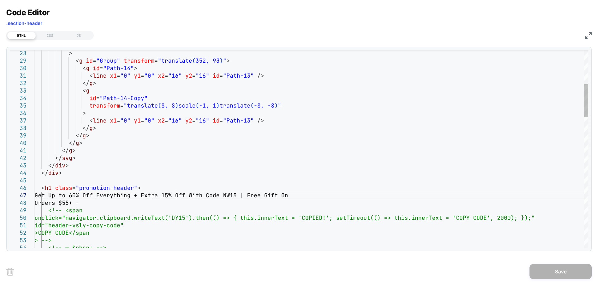
type textarea "**********"
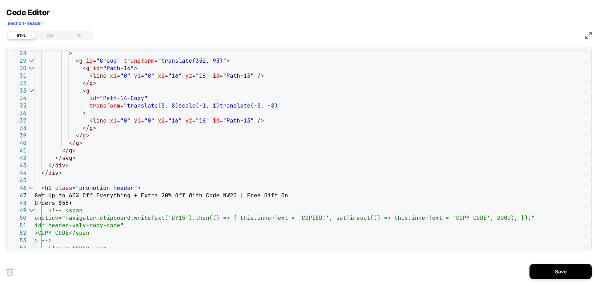
scroll to position [0, 0]
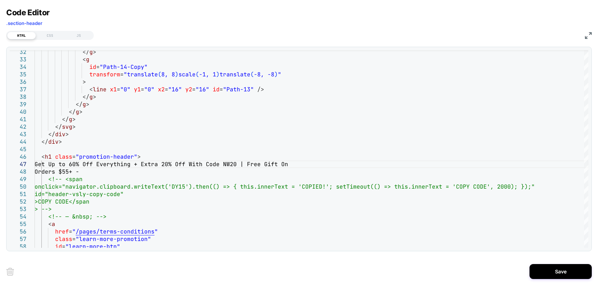
click at [541, 267] on button "Save" at bounding box center [561, 271] width 62 height 15
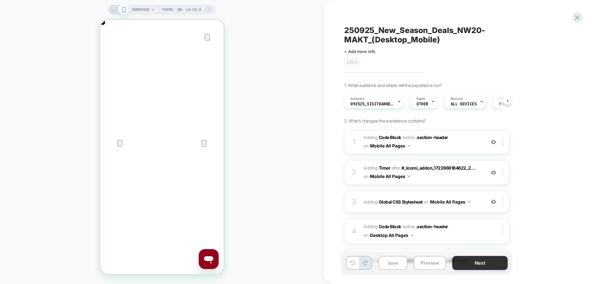
scroll to position [93, 0]
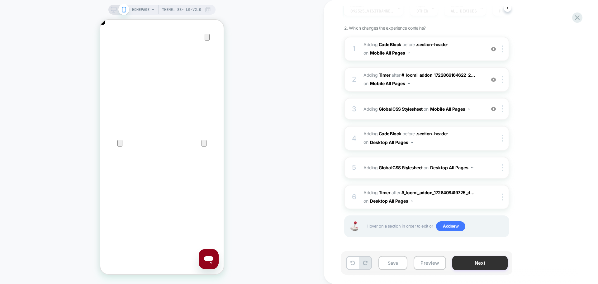
click at [480, 267] on button "Next" at bounding box center [479, 263] width 55 height 14
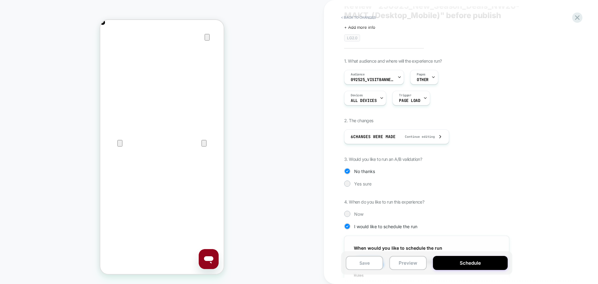
scroll to position [0, 0]
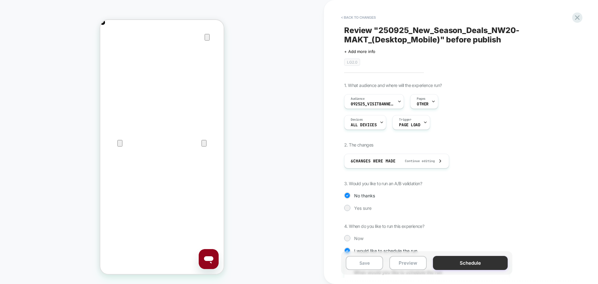
click at [478, 264] on button "Schedule" at bounding box center [470, 263] width 75 height 14
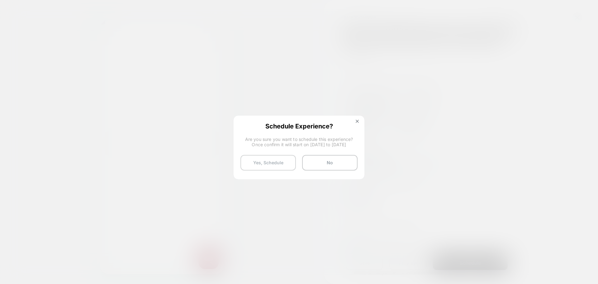
click at [270, 167] on button "Yes, Schedule" at bounding box center [268, 163] width 55 height 16
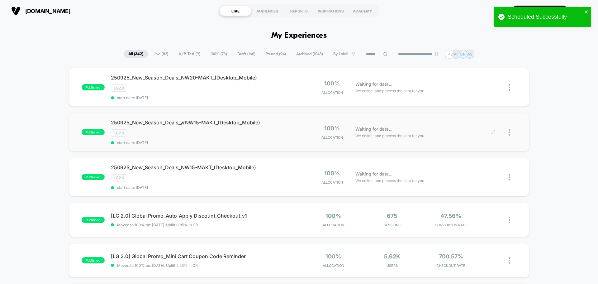
click at [511, 132] on div at bounding box center [513, 132] width 8 height 15
click at [476, 101] on div "Edit" at bounding box center [478, 96] width 56 height 14
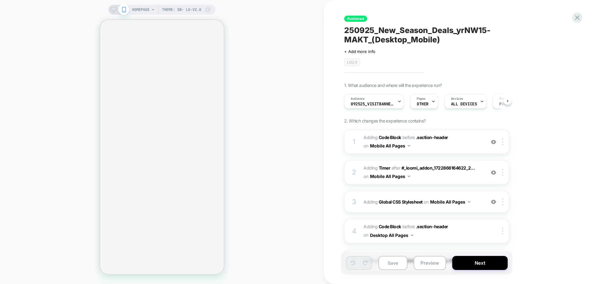
scroll to position [0, 0]
click at [431, 144] on span "Adding Code Block BEFORE .section-header .section-header on Mobile All Pages" at bounding box center [423, 141] width 119 height 17
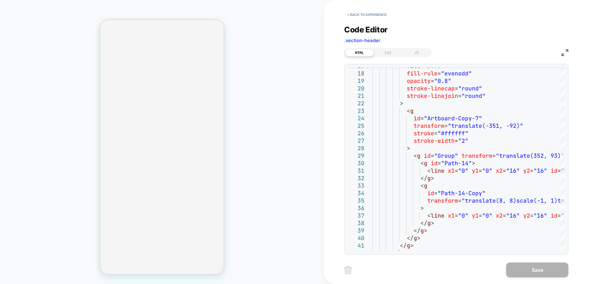
click at [567, 54] on img at bounding box center [565, 52] width 7 height 7
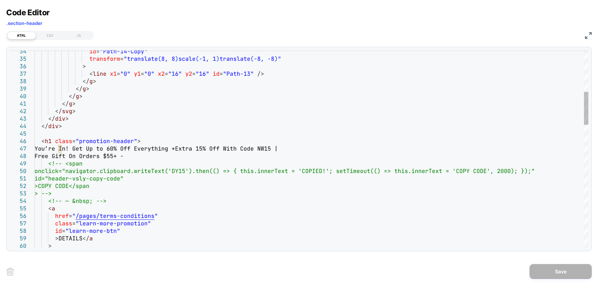
type textarea "**********"
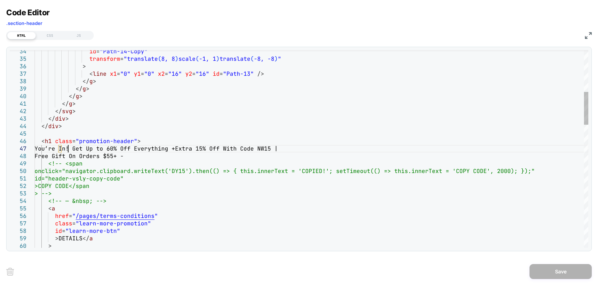
click at [589, 38] on img at bounding box center [588, 35] width 7 height 7
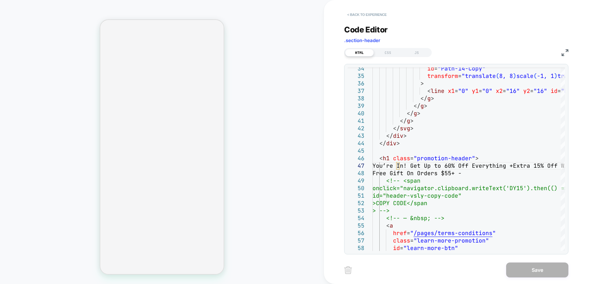
click at [356, 17] on button "< Back to experience" at bounding box center [366, 15] width 45 height 10
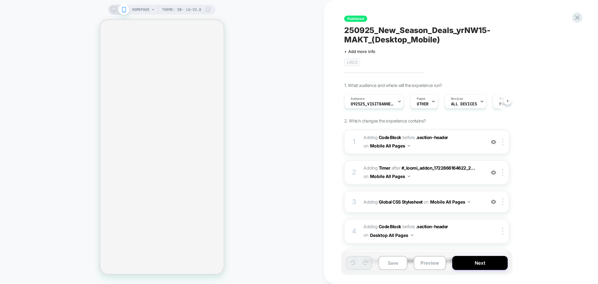
scroll to position [0, 0]
click at [582, 19] on div at bounding box center [577, 17] width 13 height 13
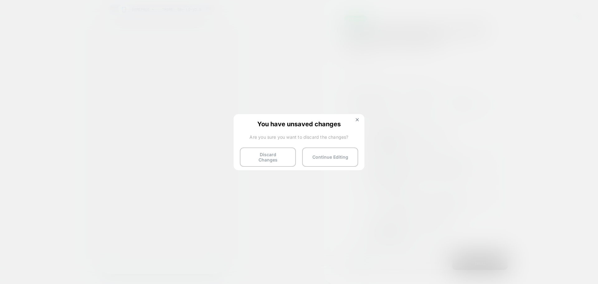
click at [357, 117] on div "You have unsaved changes Are you sure you want to discard the changes? Discard …" at bounding box center [299, 141] width 131 height 55
click at [358, 119] on img at bounding box center [357, 119] width 3 height 3
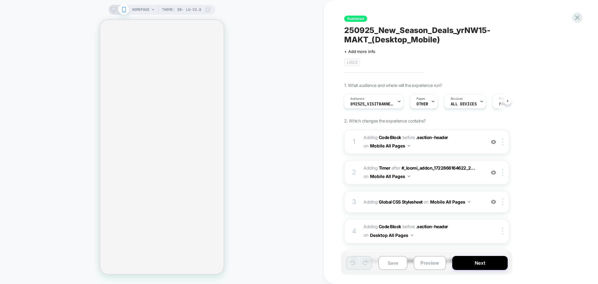
click at [113, 10] on icon at bounding box center [114, 10] width 6 height 6
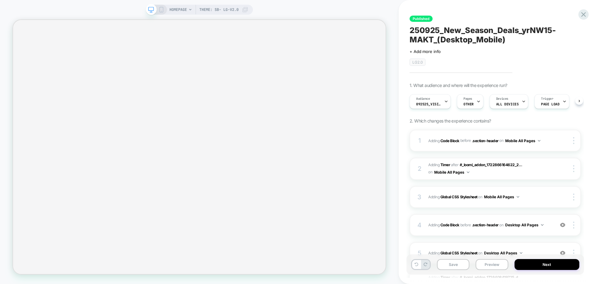
click at [159, 10] on icon at bounding box center [162, 10] width 6 height 6
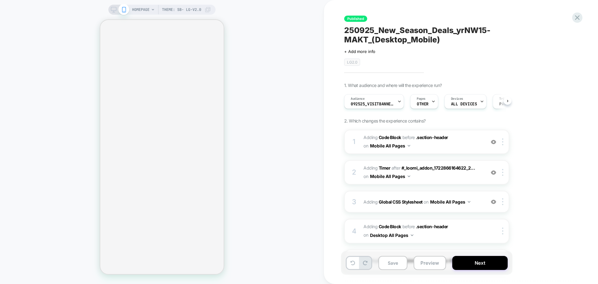
click at [111, 10] on icon at bounding box center [114, 10] width 6 height 6
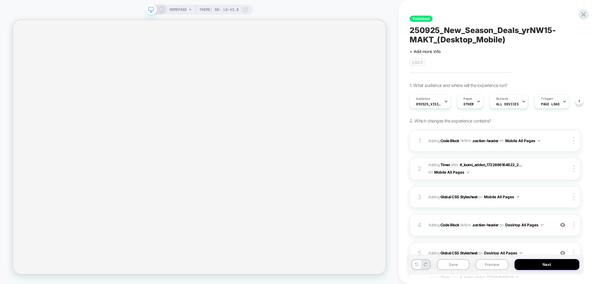
click at [160, 7] on icon at bounding box center [162, 10] width 6 height 6
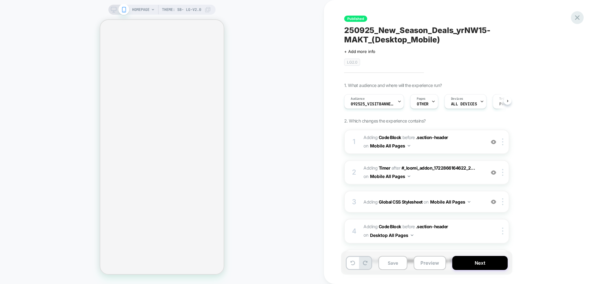
click at [580, 17] on icon at bounding box center [577, 17] width 8 height 8
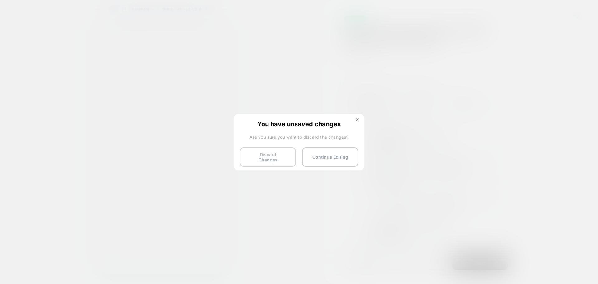
click at [260, 152] on button "Discard Changes" at bounding box center [268, 156] width 56 height 19
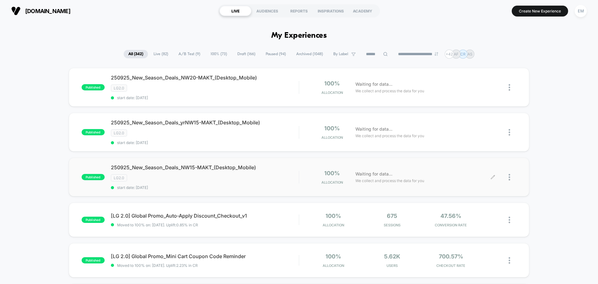
click at [494, 177] on icon at bounding box center [493, 177] width 5 height 5
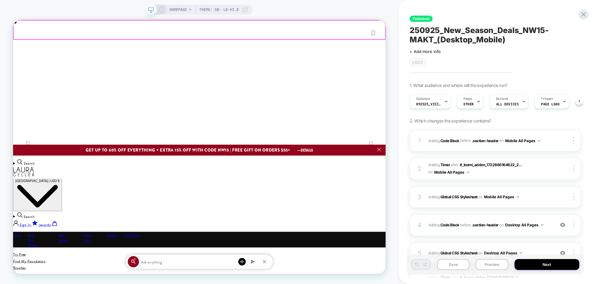
click at [159, 10] on icon at bounding box center [162, 10] width 6 height 6
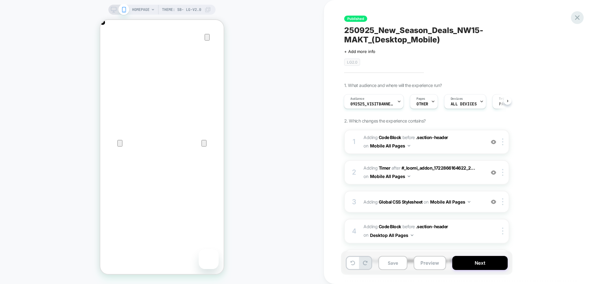
click at [575, 18] on icon at bounding box center [577, 17] width 8 height 8
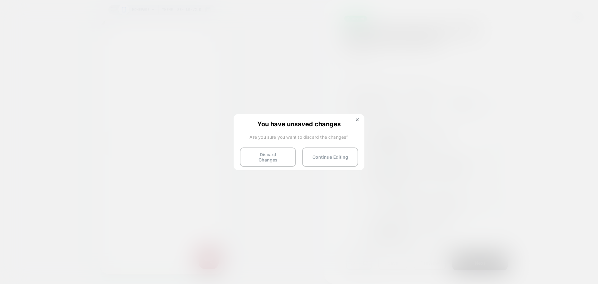
click at [267, 160] on button "Discard Changes" at bounding box center [268, 156] width 56 height 19
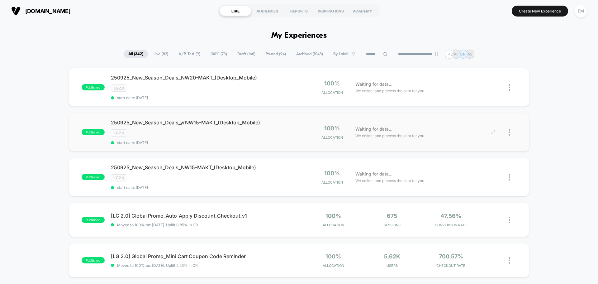
click at [494, 132] on icon at bounding box center [493, 132] width 5 height 5
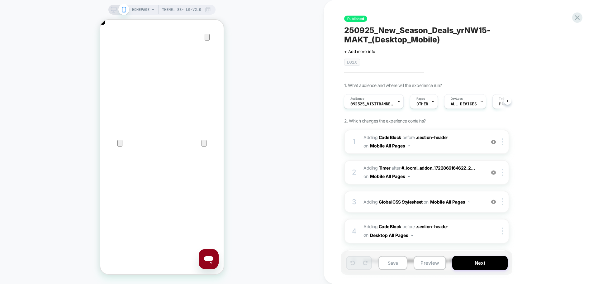
scroll to position [0, 247]
click at [112, 11] on icon at bounding box center [114, 10] width 6 height 6
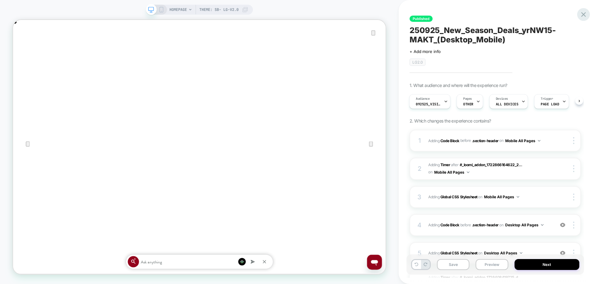
click at [587, 17] on icon at bounding box center [584, 14] width 8 height 8
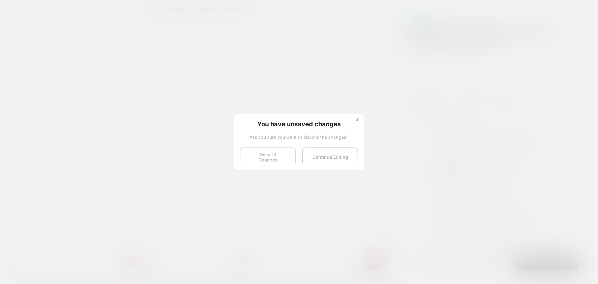
click at [273, 152] on button "Discard Changes" at bounding box center [268, 156] width 56 height 19
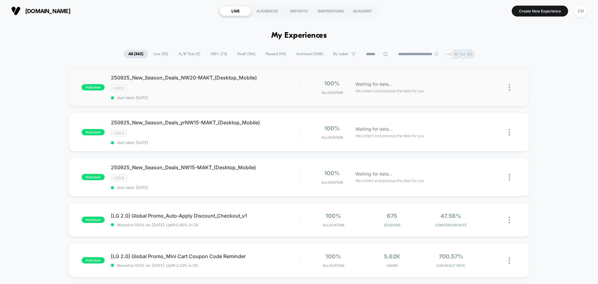
click at [510, 87] on img at bounding box center [510, 87] width 2 height 7
click at [476, 68] on div "Duplicate" at bounding box center [478, 66] width 56 height 14
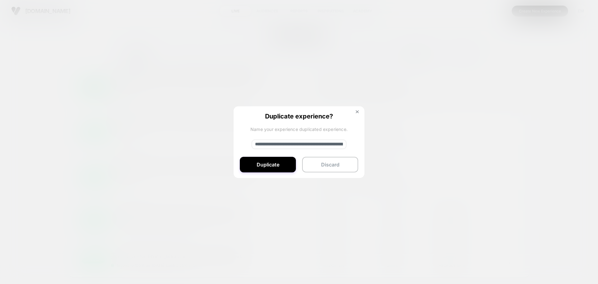
drag, startPoint x: 277, startPoint y: 145, endPoint x: 252, endPoint y: 143, distance: 24.4
click at [252, 143] on input "**********" at bounding box center [299, 144] width 95 height 9
click at [317, 145] on input "**********" at bounding box center [299, 144] width 95 height 9
type input "**********"
click at [278, 162] on button "Duplicate" at bounding box center [268, 165] width 56 height 16
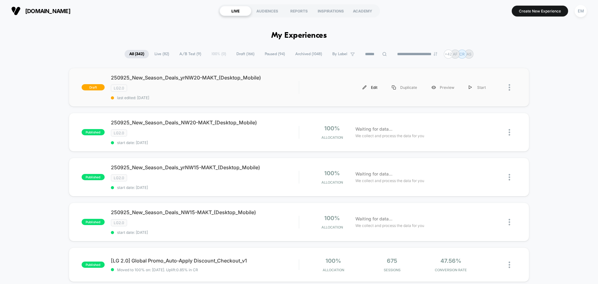
click at [374, 88] on div "Edit" at bounding box center [370, 87] width 29 height 14
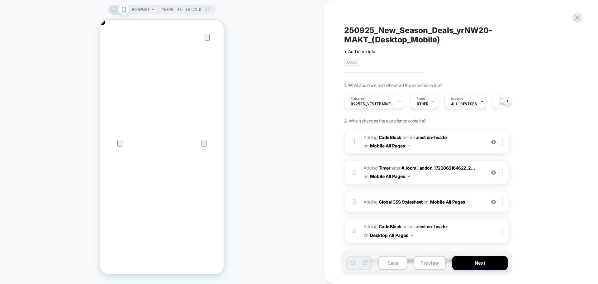
scroll to position [0, 0]
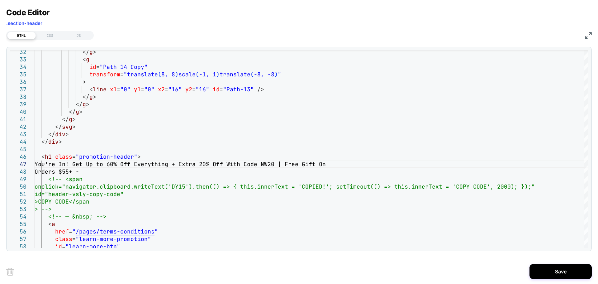
scroll to position [0, 247]
drag, startPoint x: 79, startPoint y: 164, endPoint x: 50, endPoint y: 166, distance: 29.4
type textarea "**********"
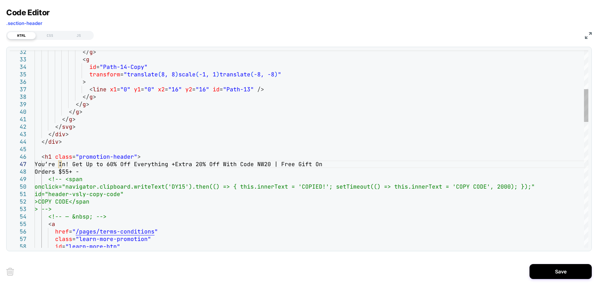
click at [559, 270] on button "Save" at bounding box center [561, 271] width 62 height 15
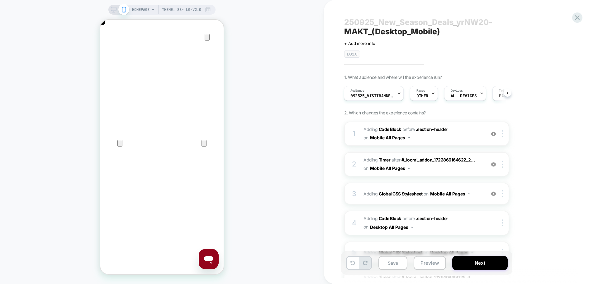
scroll to position [0, 0]
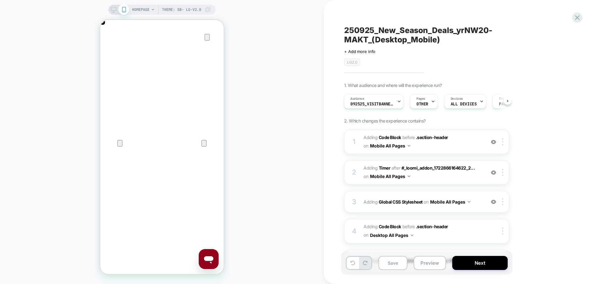
click at [111, 7] on div "HOMEPAGE Theme: SB- LG-v2.0" at bounding box center [161, 10] width 107 height 10
click at [113, 11] on rect at bounding box center [113, 8] width 5 height 3
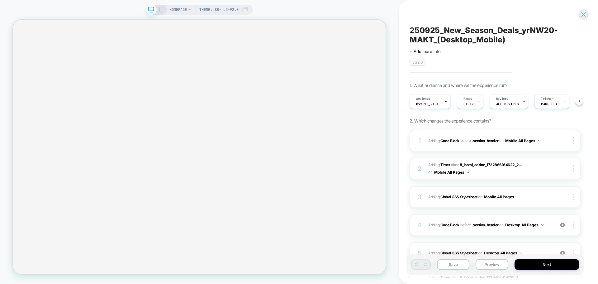
scroll to position [0, 0]
click at [428, 105] on span "092525_VisitBanner_yrNW20-MAKT" at bounding box center [428, 104] width 25 height 4
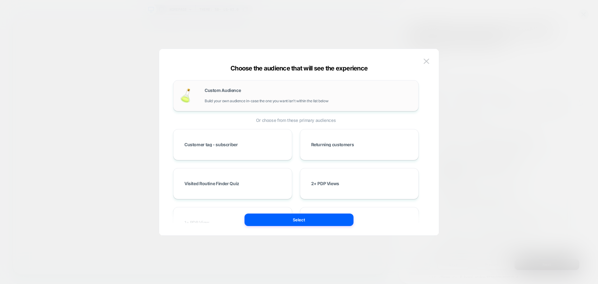
click at [260, 99] on span "Build your own audience in-case the one you want isn't within the list below" at bounding box center [267, 101] width 124 height 4
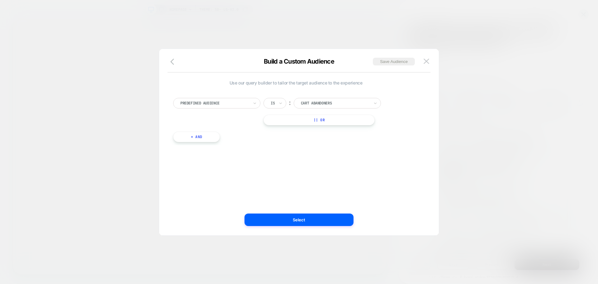
click at [234, 106] on div at bounding box center [214, 103] width 69 height 6
click at [176, 65] on icon "button" at bounding box center [173, 61] width 7 height 7
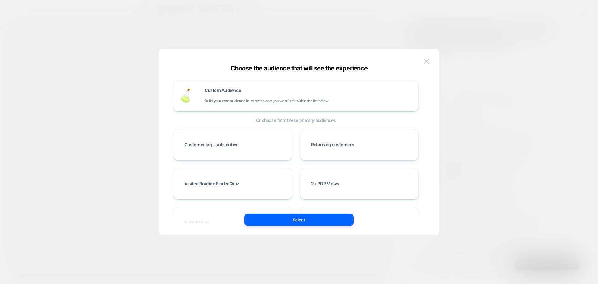
click at [246, 55] on div "Custom Audience Build your own audience in-case the one you want isn't within t…" at bounding box center [299, 145] width 261 height 180
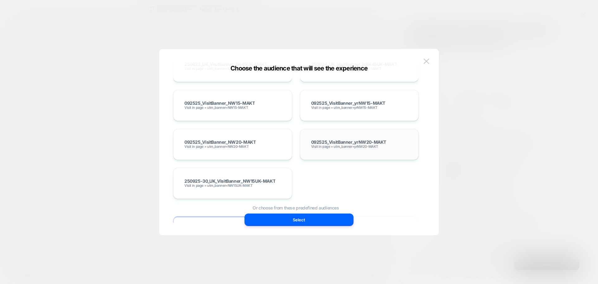
click at [350, 146] on span "Visit in page = utm_banner=yrNW20-MAKT" at bounding box center [344, 146] width 67 height 4
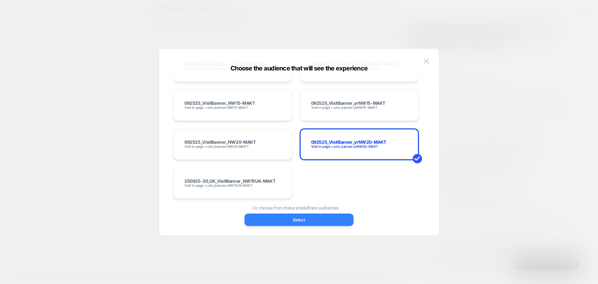
click at [337, 216] on button "Select" at bounding box center [299, 219] width 109 height 12
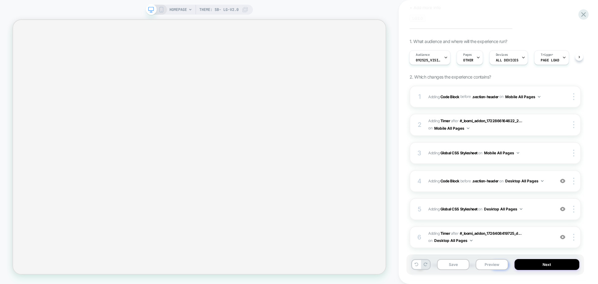
scroll to position [83, 0]
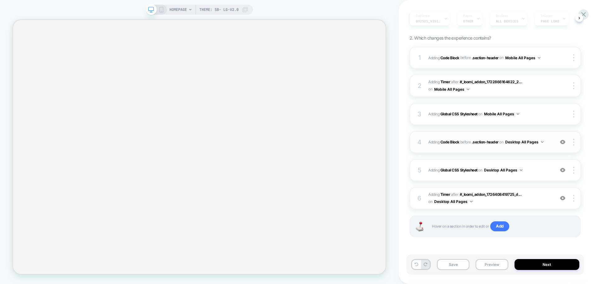
click at [504, 149] on div "4 Adding Code Block BEFORE .section-header .section-header on Desktop All Pages…" at bounding box center [495, 142] width 171 height 22
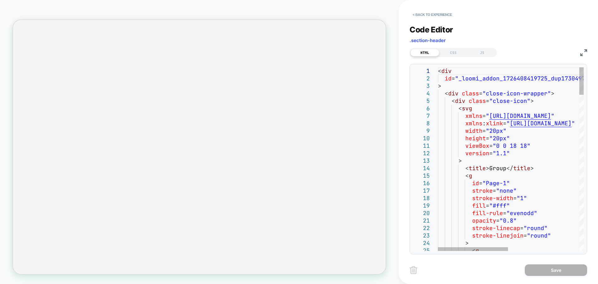
click at [583, 50] on img at bounding box center [583, 52] width 7 height 7
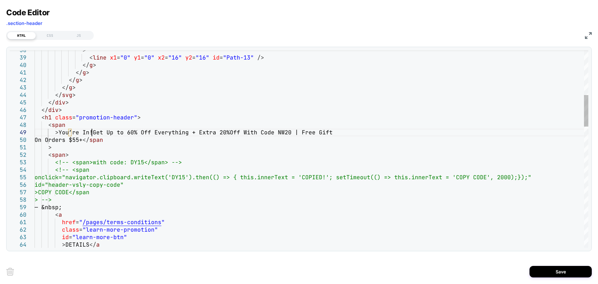
scroll to position [60, 60]
type textarea "**********"
click at [574, 275] on button "Save" at bounding box center [561, 272] width 62 height 12
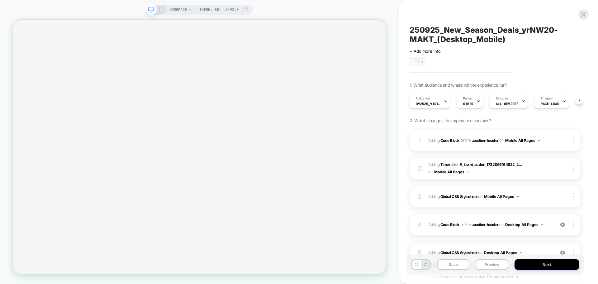
scroll to position [0, 0]
click at [155, 10] on span at bounding box center [151, 9] width 11 height 11
click at [159, 10] on icon at bounding box center [162, 10] width 6 height 6
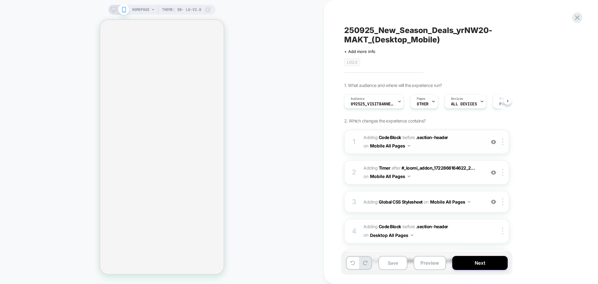
click at [432, 148] on span "Adding Code Block BEFORE .section-header .section-header on Mobile All Pages" at bounding box center [423, 141] width 119 height 17
click at [394, 107] on div "Audience 092525_VisitBanner_yrNW20-MAKT" at bounding box center [373, 101] width 56 height 14
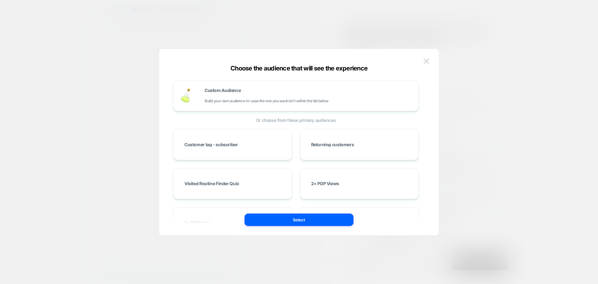
scroll to position [3817, 0]
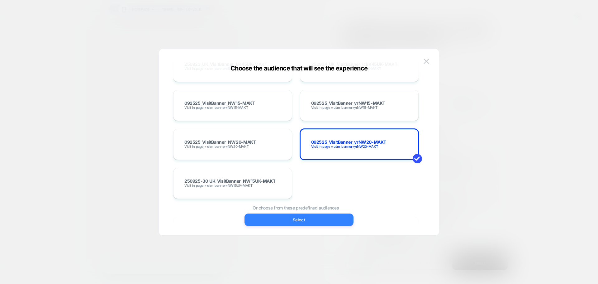
click at [318, 223] on button "Select" at bounding box center [299, 219] width 109 height 12
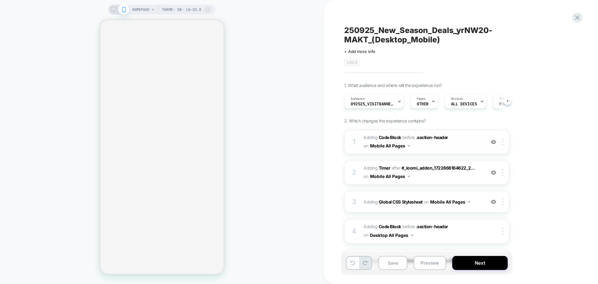
click at [432, 147] on span "Adding Code Block BEFORE .section-header .section-header on Mobile All Pages" at bounding box center [423, 141] width 119 height 17
click at [475, 147] on span "Adding Code Block BEFORE .section-header .section-header on Mobile All Pages" at bounding box center [423, 141] width 119 height 17
click at [470, 146] on span "Adding Code Block BEFORE .section-header .section-header on Mobile All Pages" at bounding box center [423, 141] width 119 height 17
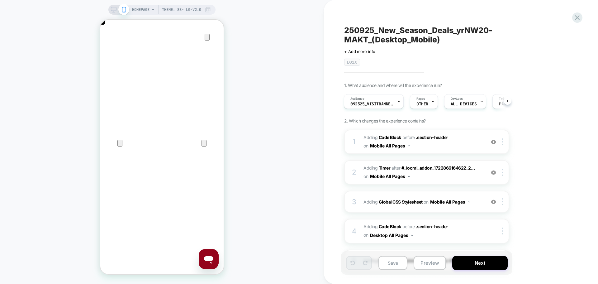
click at [116, 7] on div at bounding box center [119, 10] width 16 height 6
click at [115, 7] on icon at bounding box center [114, 10] width 6 height 6
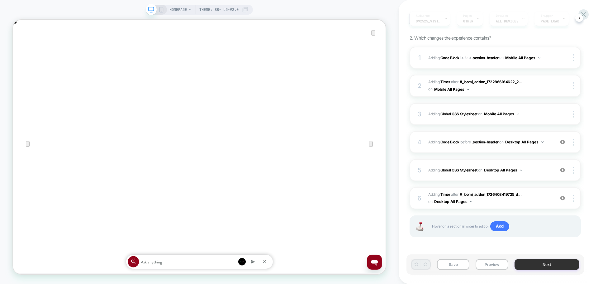
click at [551, 265] on button "Next" at bounding box center [547, 264] width 65 height 11
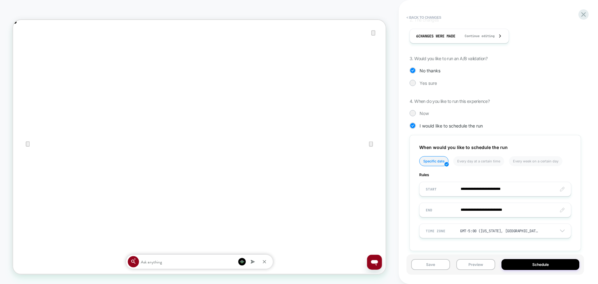
scroll to position [142, 0]
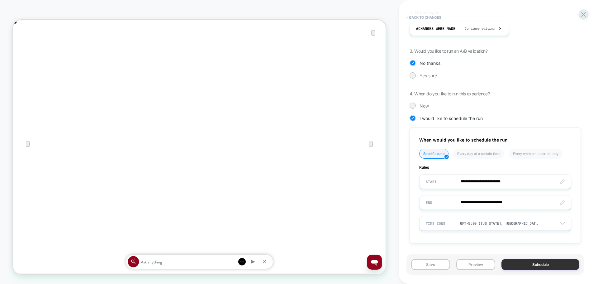
click at [513, 265] on button "Schedule" at bounding box center [541, 264] width 78 height 11
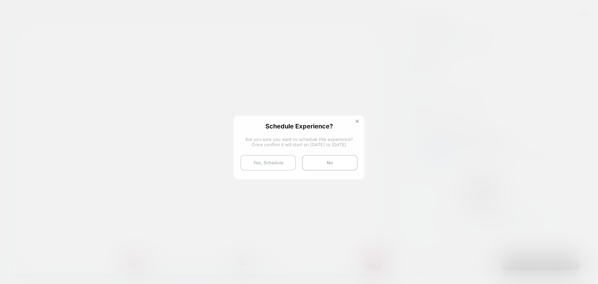
click at [284, 161] on button "Yes, Schedule" at bounding box center [268, 163] width 55 height 16
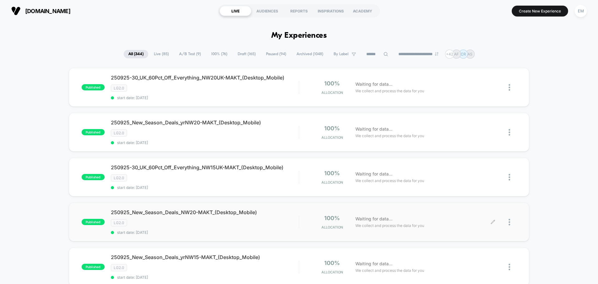
click at [496, 220] on div at bounding box center [504, 222] width 23 height 15
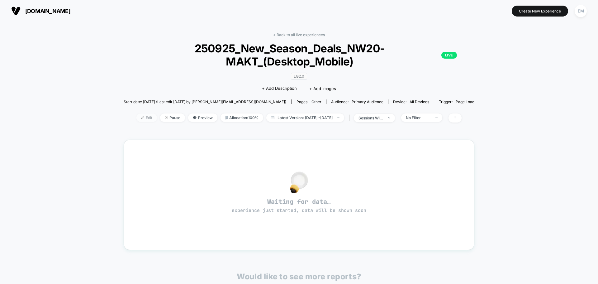
drag, startPoint x: 145, startPoint y: 118, endPoint x: 140, endPoint y: 121, distance: 5.5
click at [144, 119] on span "Edit" at bounding box center [146, 117] width 21 height 8
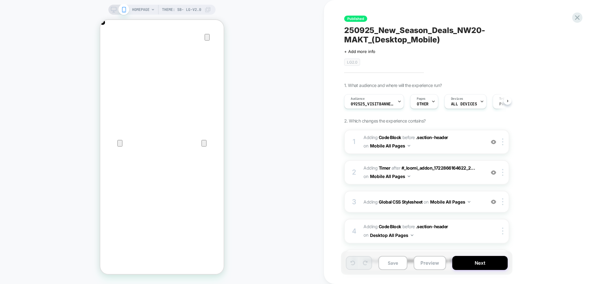
scroll to position [0, 0]
click at [114, 11] on icon at bounding box center [114, 10] width 6 height 6
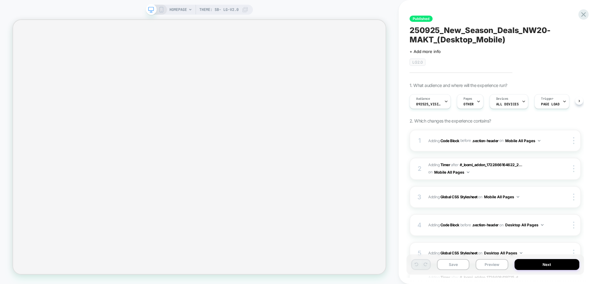
scroll to position [0, 0]
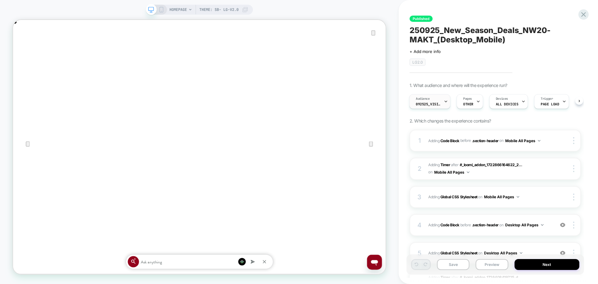
click at [429, 97] on span "Audience" at bounding box center [423, 99] width 14 height 4
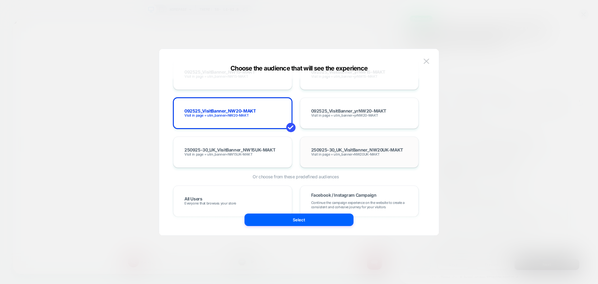
scroll to position [3880, 0]
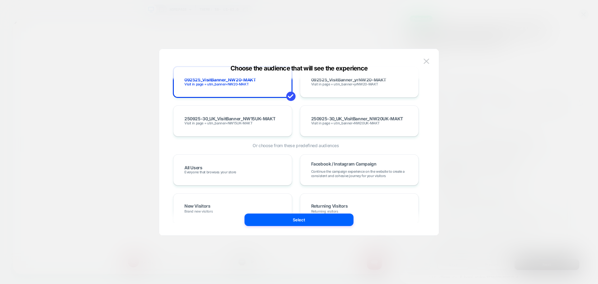
click at [430, 56] on div "Choose the audience that will see the experience Custom Audience Build your own…" at bounding box center [299, 145] width 280 height 180
click at [427, 59] on img at bounding box center [427, 61] width 6 height 5
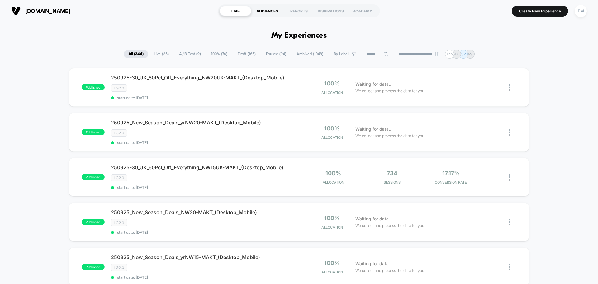
click at [265, 9] on div "AUDIENCES" at bounding box center [267, 11] width 32 height 10
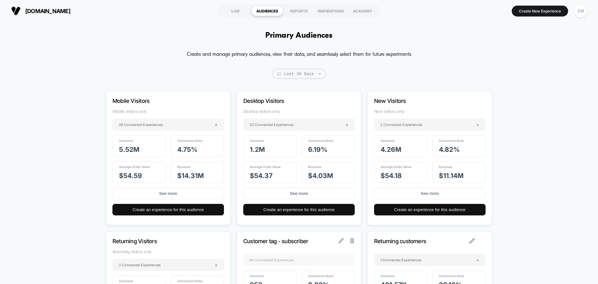
scroll to position [9213, 0]
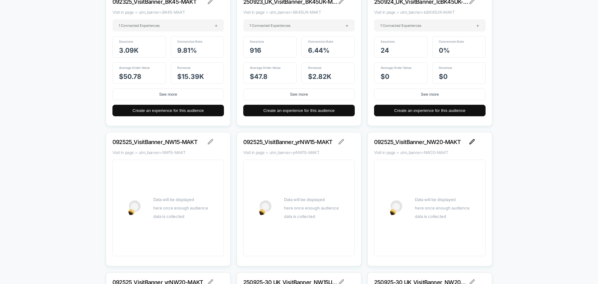
click at [473, 141] on img at bounding box center [473, 142] width 6 height 6
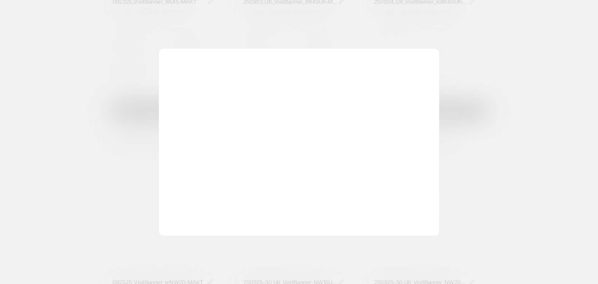
scroll to position [0, 0]
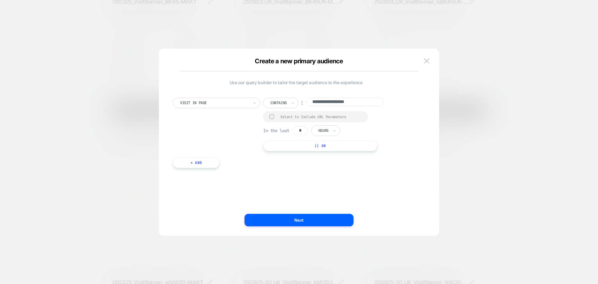
click at [272, 117] on div at bounding box center [272, 116] width 5 height 5
click at [292, 231] on div "**********" at bounding box center [299, 145] width 262 height 181
click at [297, 224] on button "Next" at bounding box center [299, 220] width 109 height 12
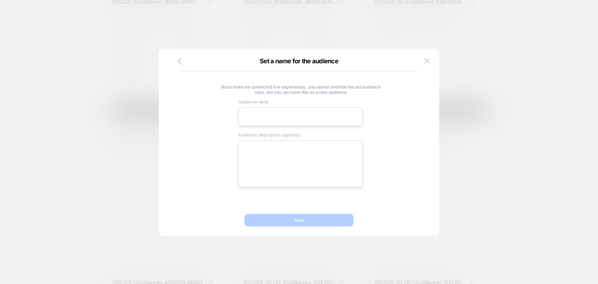
click at [302, 112] on input at bounding box center [300, 116] width 125 height 18
click at [276, 123] on input at bounding box center [300, 116] width 125 height 18
paste input "**********"
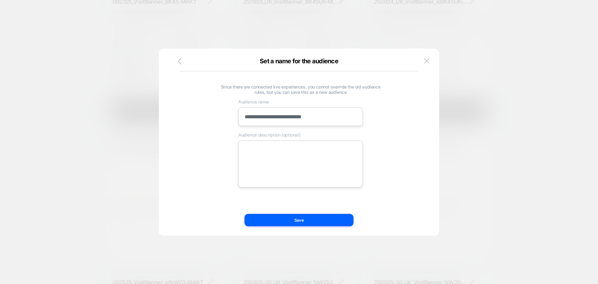
type input "**********"
click at [285, 150] on textarea at bounding box center [300, 164] width 125 height 47
paste textarea "**********"
type textarea "*"
type textarea "**********"
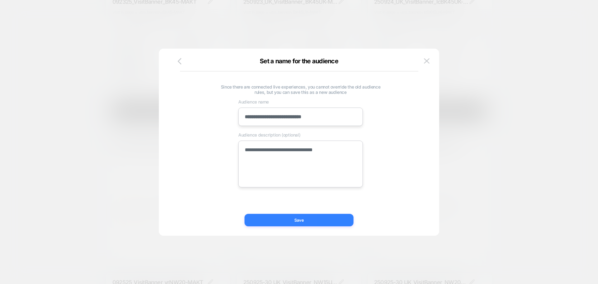
click at [308, 221] on button "Save" at bounding box center [299, 220] width 109 height 12
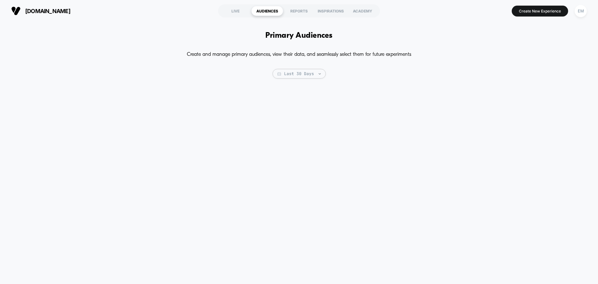
type textarea "*"
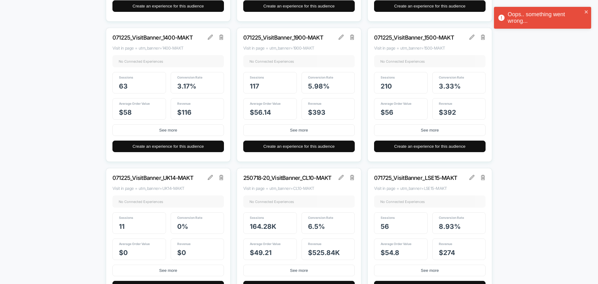
scroll to position [3363, 0]
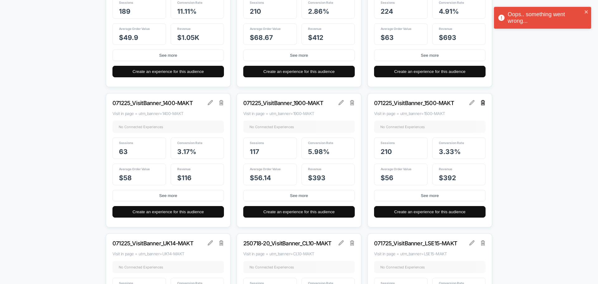
click at [483, 105] on img at bounding box center [483, 102] width 4 height 5
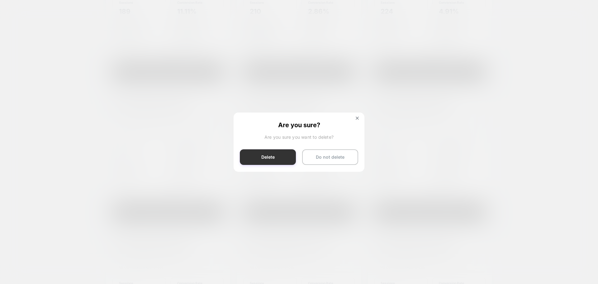
click at [273, 162] on button "Delete" at bounding box center [268, 157] width 56 height 16
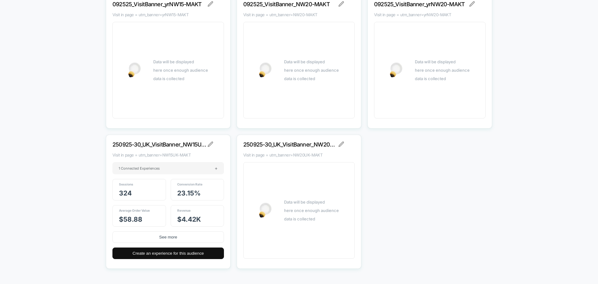
scroll to position [9351, 0]
click at [338, 144] on p "250925-30_UK_VisitBanner_NW20UK-MAKT" at bounding box center [290, 144] width 95 height 7
click at [341, 142] on img at bounding box center [342, 144] width 6 height 6
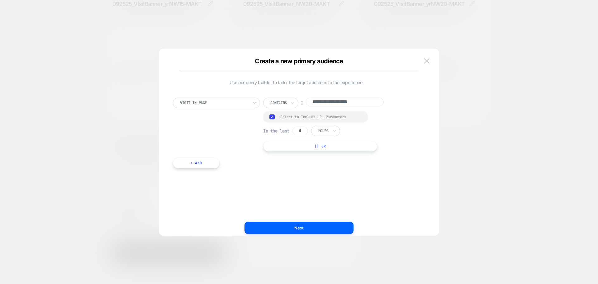
scroll to position [0, 0]
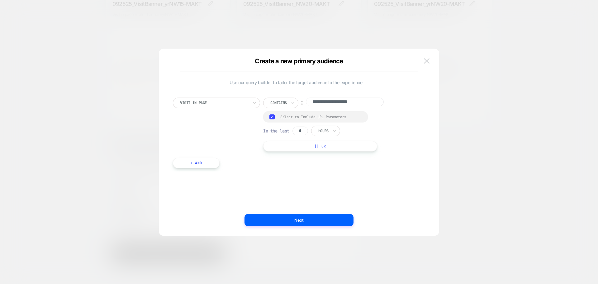
click at [427, 61] on img at bounding box center [427, 60] width 6 height 5
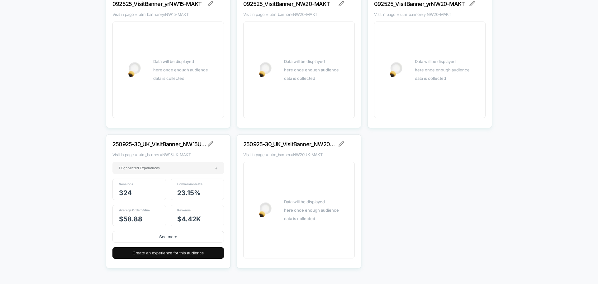
click at [337, 144] on p "250925-30_UK_VisitBanner_NW20UK-MAKT" at bounding box center [290, 144] width 95 height 7
click at [340, 143] on img at bounding box center [342, 144] width 6 height 6
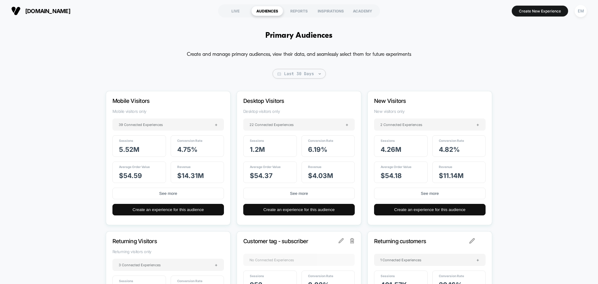
scroll to position [9213, 0]
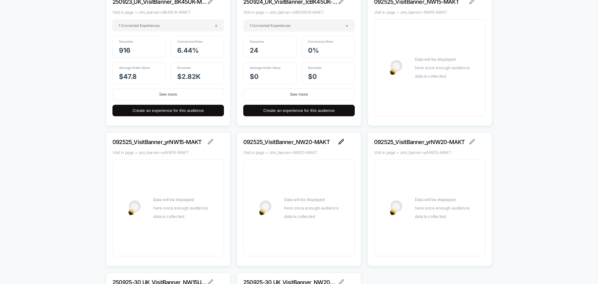
click at [339, 142] on img at bounding box center [342, 142] width 6 height 6
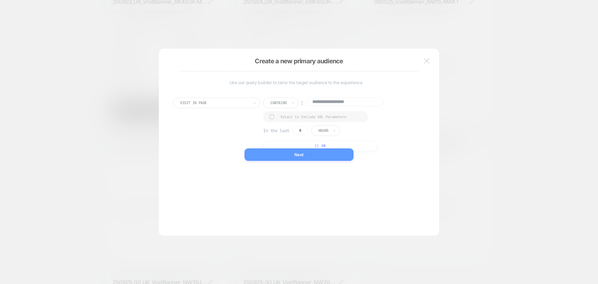
scroll to position [0, 0]
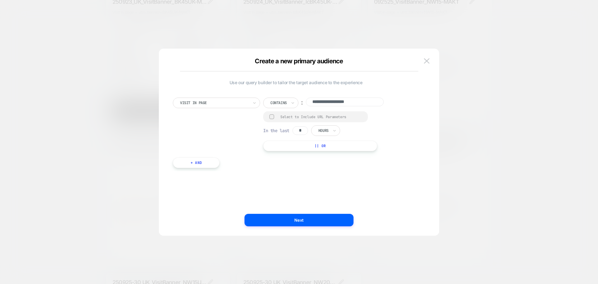
click at [278, 119] on div "Select to Include URL Parameters" at bounding box center [315, 116] width 105 height 11
click at [272, 117] on div at bounding box center [272, 116] width 5 height 5
click at [334, 215] on button "Next" at bounding box center [299, 220] width 109 height 12
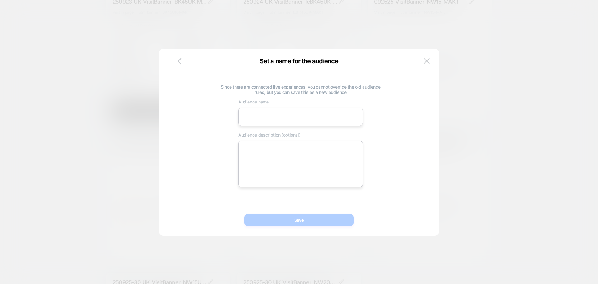
click at [325, 119] on input at bounding box center [300, 116] width 125 height 18
click at [256, 153] on textarea at bounding box center [300, 164] width 125 height 47
paste textarea "**********"
type textarea "*"
type textarea "**********"
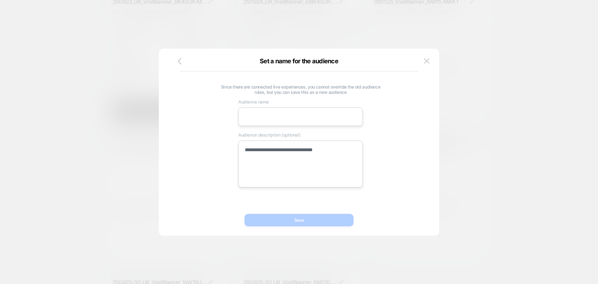
click at [268, 131] on div "**********" at bounding box center [301, 133] width 246 height 107
click at [271, 118] on input at bounding box center [300, 116] width 125 height 18
paste input "**********"
type textarea "*"
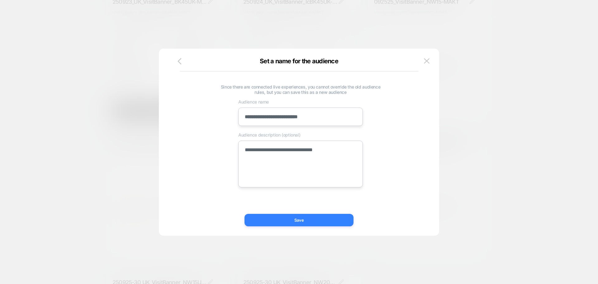
type input "**********"
click at [296, 226] on button "Save" at bounding box center [299, 220] width 109 height 12
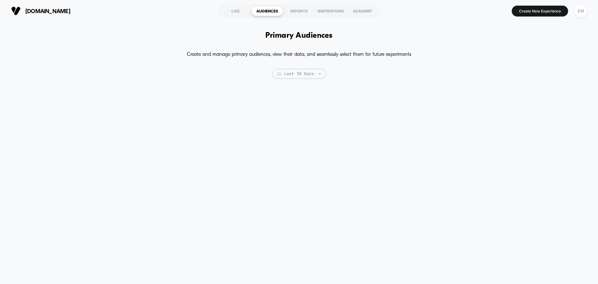
type textarea "*"
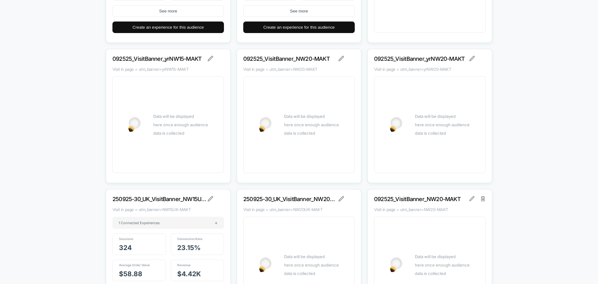
scroll to position [9275, 0]
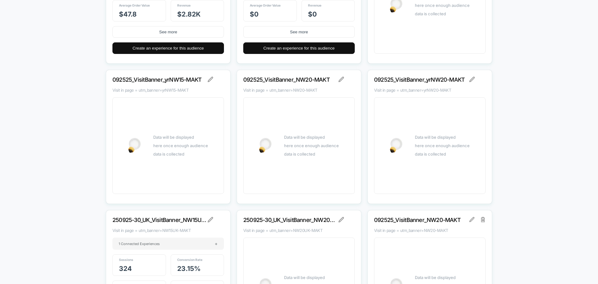
click at [338, 75] on div "092525_VisitBanner_NW20-MAKT Visit in page = utm_banner=NW20-MAKT Data will be …" at bounding box center [299, 137] width 125 height 134
click at [339, 77] on img at bounding box center [342, 80] width 6 height 6
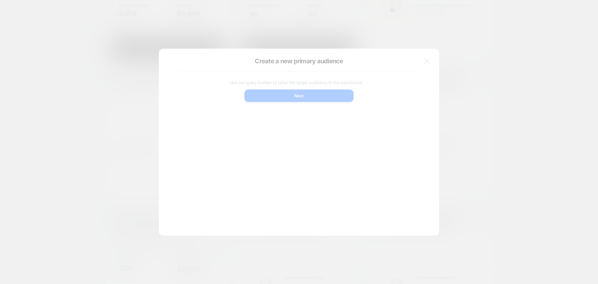
scroll to position [0, 0]
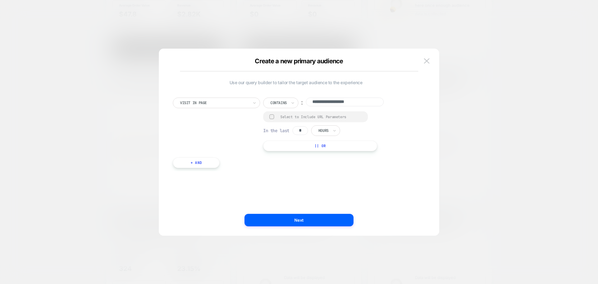
click at [432, 60] on div "**********" at bounding box center [299, 145] width 280 height 181
click at [430, 60] on button at bounding box center [426, 60] width 9 height 9
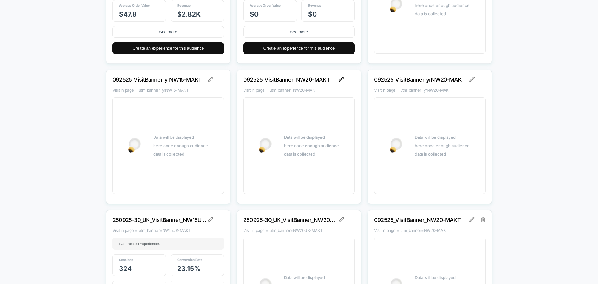
click at [342, 81] on img at bounding box center [342, 80] width 6 height 6
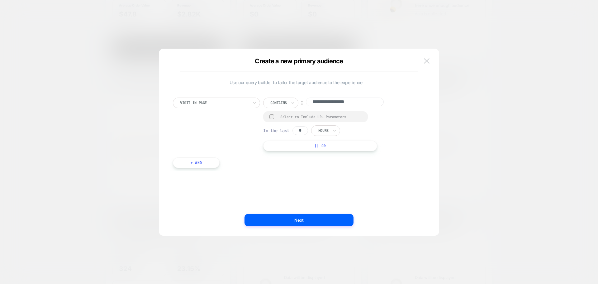
click at [424, 60] on button at bounding box center [426, 60] width 9 height 9
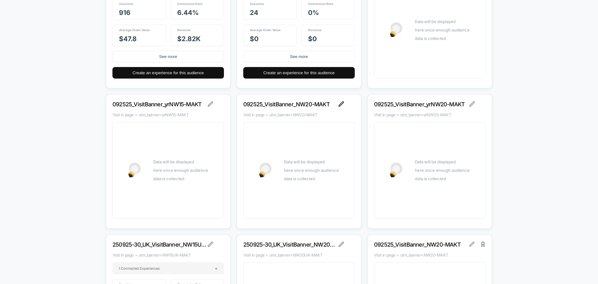
scroll to position [9245, 0]
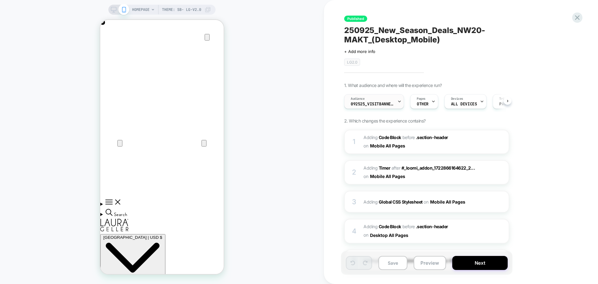
click at [379, 101] on div "Audience 092525_VisitBanner_NW20-MAKT" at bounding box center [373, 101] width 56 height 14
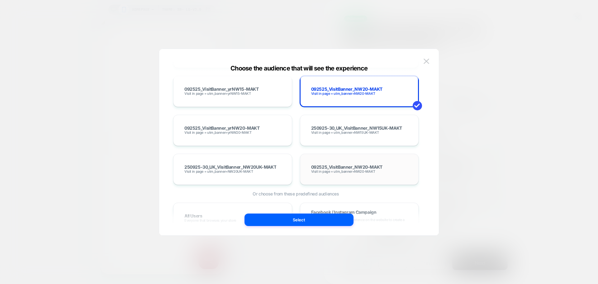
scroll to position [3810, 0]
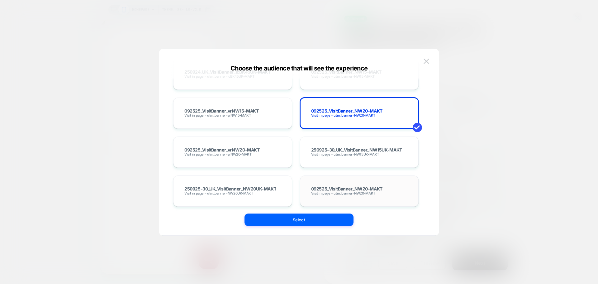
click at [378, 193] on div "092525_VisitBanner_NW20-MAKT Visit in page = utm_banner=NW20-MAKT" at bounding box center [360, 191] width 106 height 18
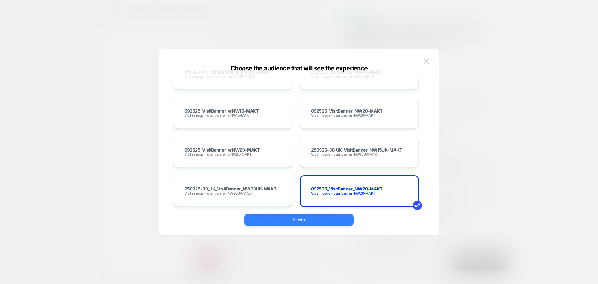
click at [323, 217] on button "Select" at bounding box center [299, 219] width 109 height 12
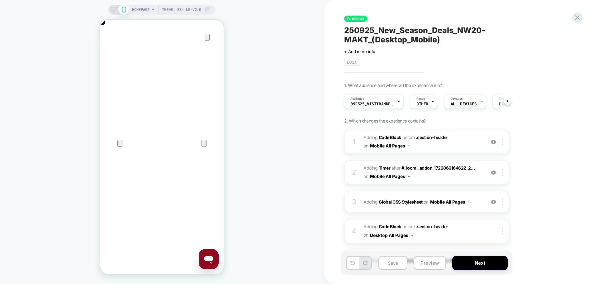
scroll to position [0, 247]
click at [403, 264] on button "Save" at bounding box center [393, 263] width 29 height 14
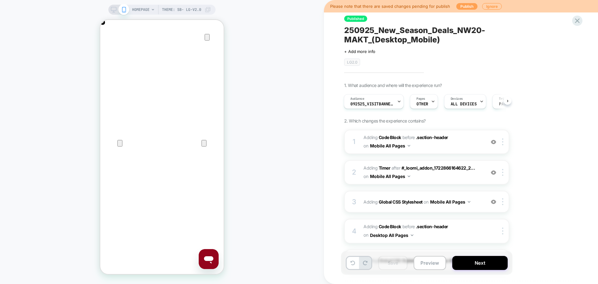
click at [468, 5] on button "Publish" at bounding box center [466, 6] width 21 height 7
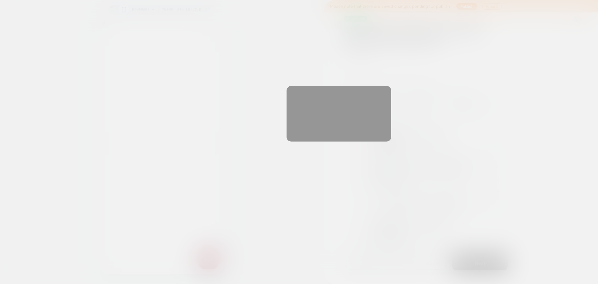
scroll to position [0, 0]
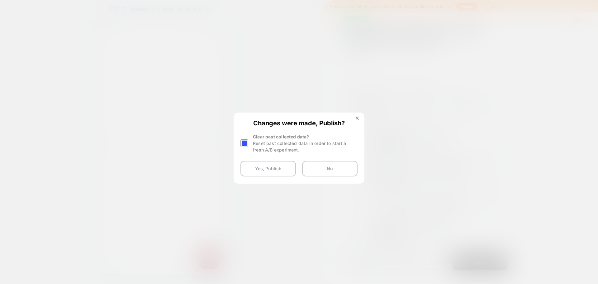
click at [248, 146] on div at bounding box center [245, 143] width 8 height 8
click at [258, 165] on button "Yes, Publish" at bounding box center [268, 169] width 55 height 16
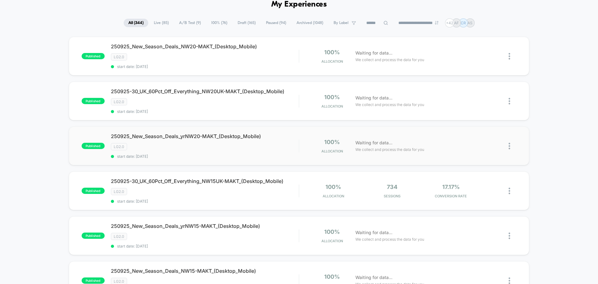
click at [509, 145] on img at bounding box center [510, 146] width 2 height 7
click at [479, 136] on div "Pause" at bounding box center [478, 139] width 56 height 14
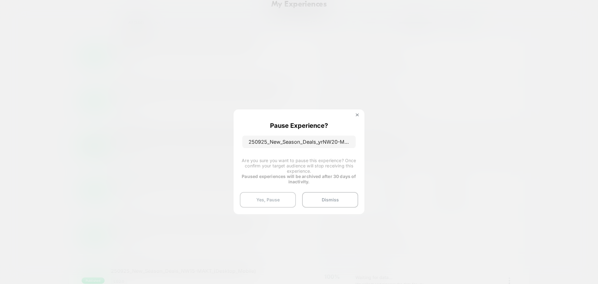
click at [275, 202] on button "Yes, Pause" at bounding box center [268, 200] width 56 height 16
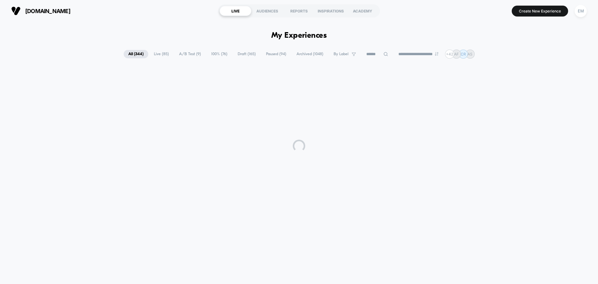
scroll to position [0, 0]
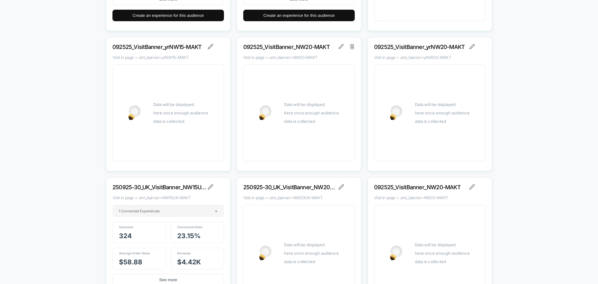
scroll to position [9277, 0]
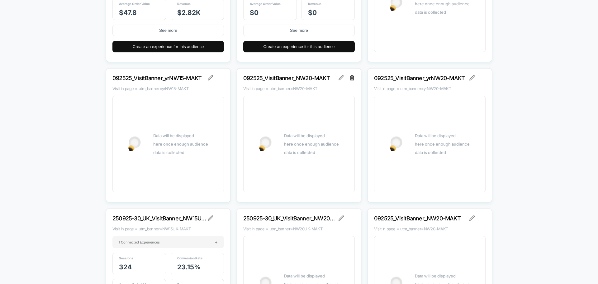
click at [350, 80] on img at bounding box center [352, 77] width 4 height 5
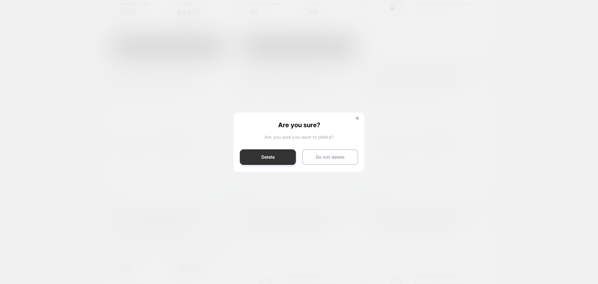
click at [277, 156] on button "Delete" at bounding box center [268, 157] width 56 height 16
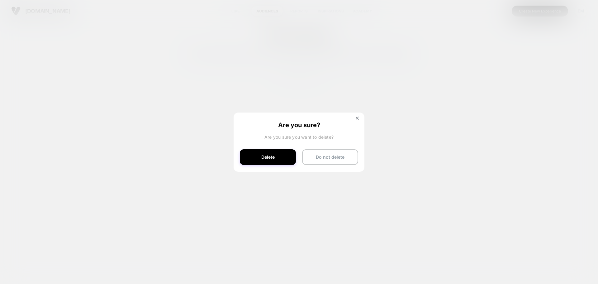
scroll to position [0, 0]
